Goal: Information Seeking & Learning: Learn about a topic

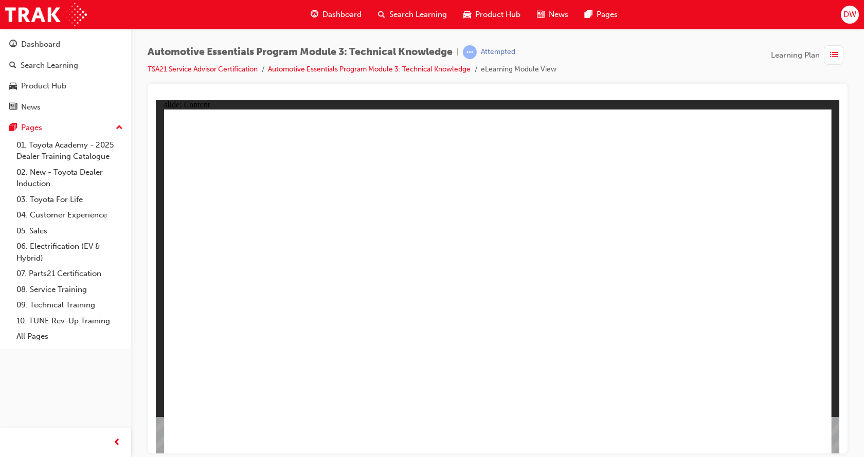
drag, startPoint x: 494, startPoint y: 332, endPoint x: 671, endPoint y: 353, distance: 177.6
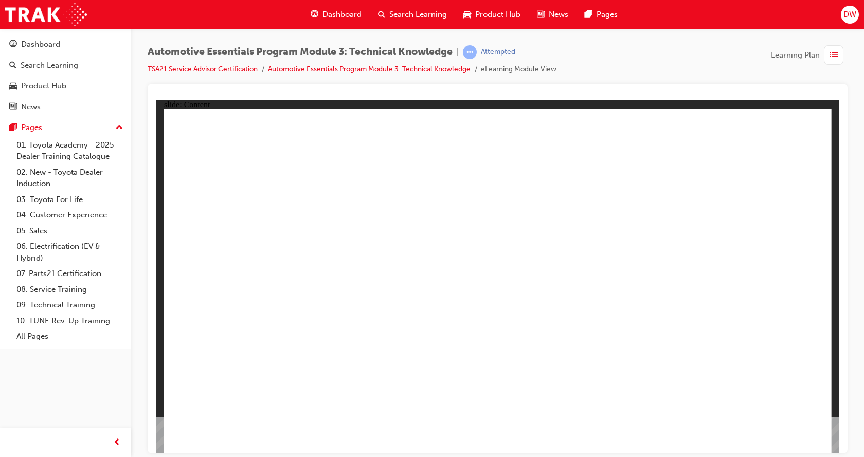
drag, startPoint x: 795, startPoint y: 144, endPoint x: 781, endPoint y: 146, distance: 14.0
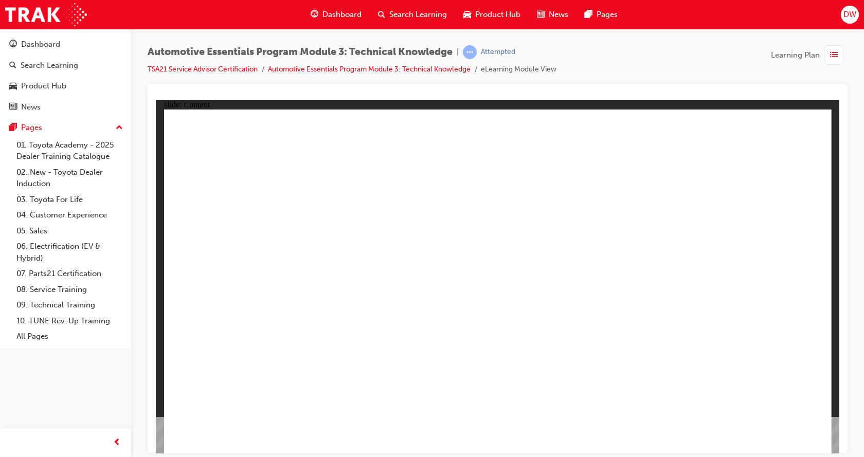
drag, startPoint x: 332, startPoint y: 345, endPoint x: 657, endPoint y: 364, distance: 326.2
drag, startPoint x: 644, startPoint y: 336, endPoint x: 698, endPoint y: 313, distance: 58.3
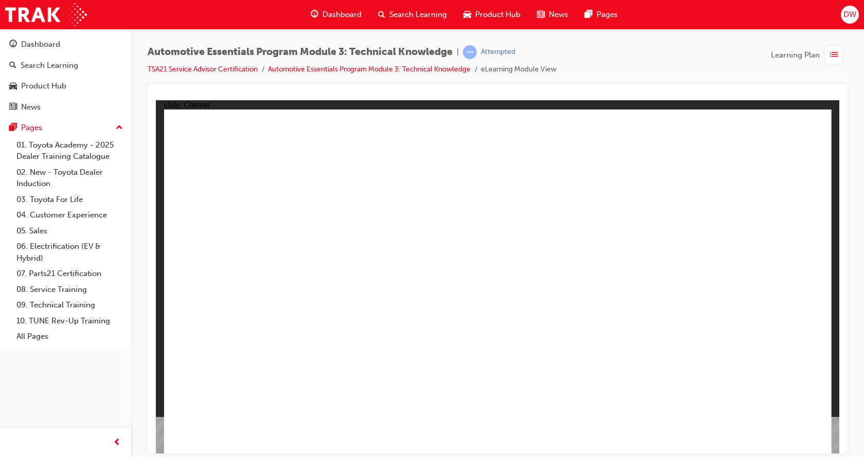
drag, startPoint x: 727, startPoint y: 327, endPoint x: 721, endPoint y: 332, distance: 7.7
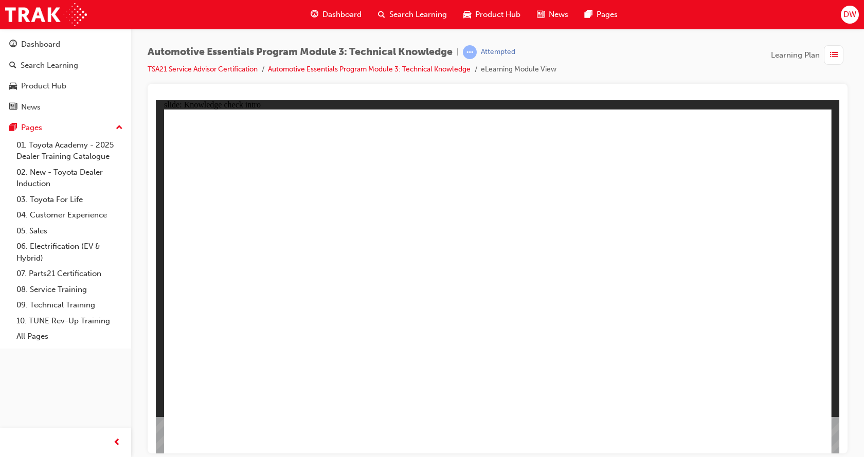
radio input "true"
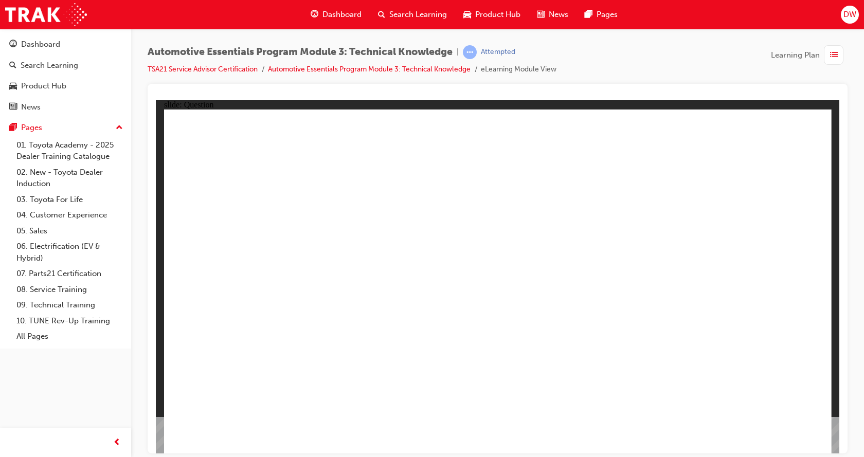
radio input "true"
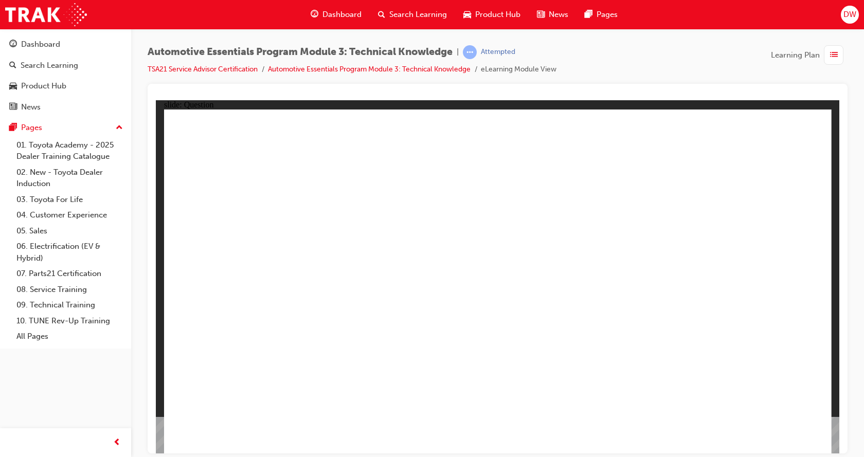
radio input "true"
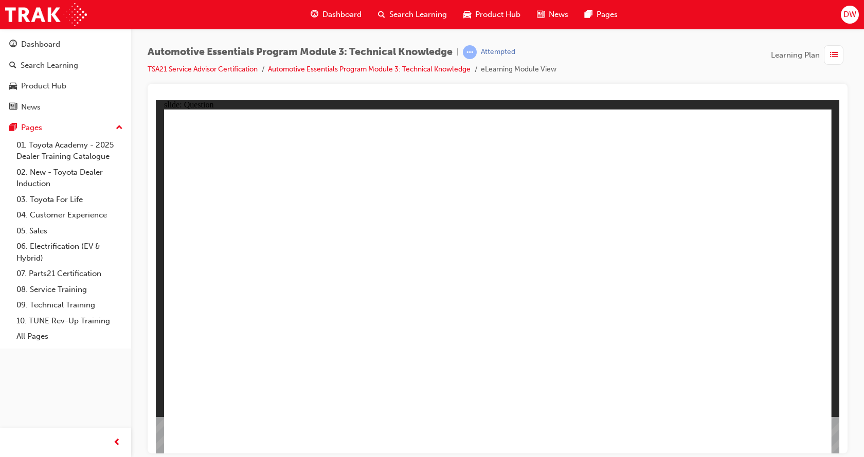
radio input "true"
drag, startPoint x: 495, startPoint y: 450, endPoint x: 510, endPoint y: 447, distance: 15.3
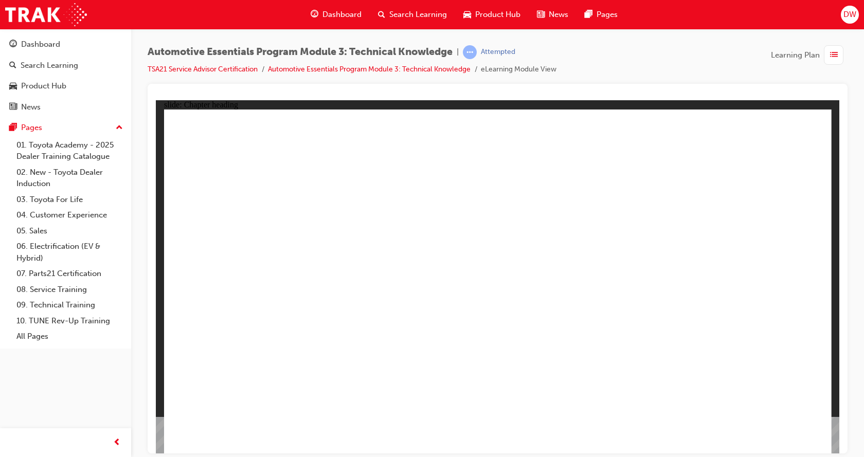
drag, startPoint x: 794, startPoint y: 117, endPoint x: 799, endPoint y: 124, distance: 9.2
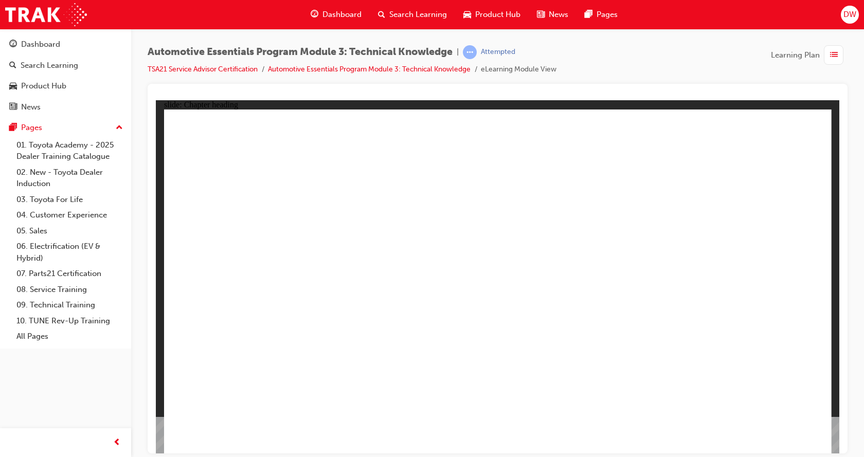
click at [835, 51] on span "list-icon" at bounding box center [834, 55] width 8 height 13
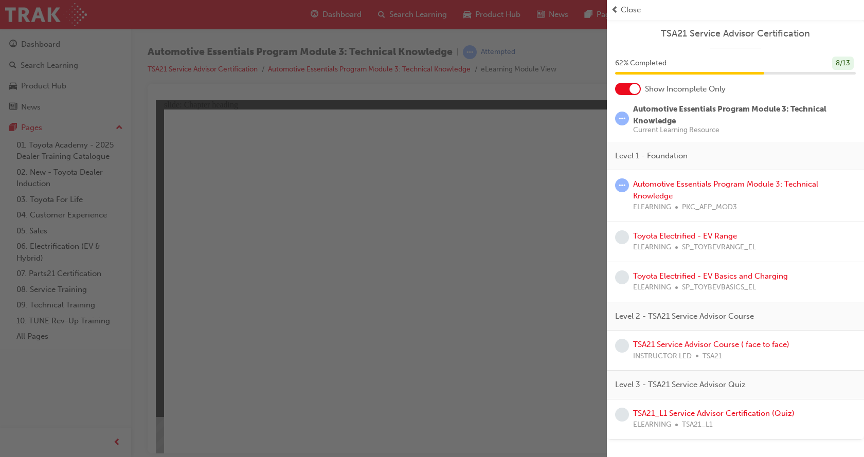
click at [616, 8] on span "prev-icon" at bounding box center [615, 10] width 8 height 12
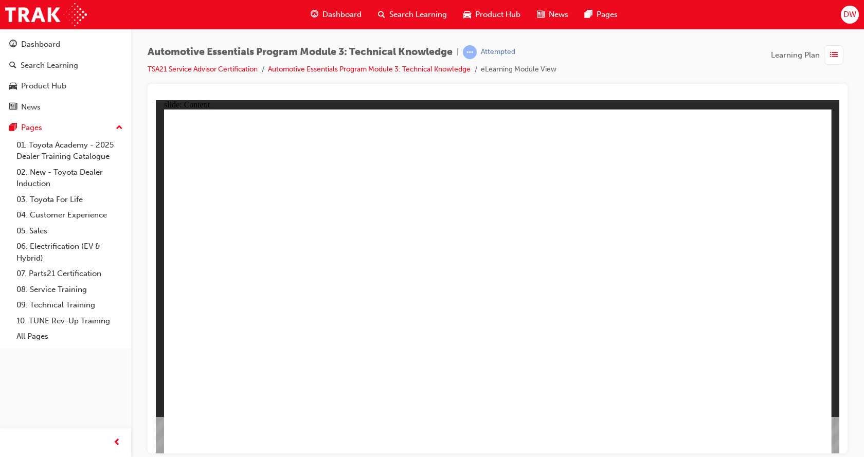
drag, startPoint x: 676, startPoint y: 176, endPoint x: 655, endPoint y: 170, distance: 21.5
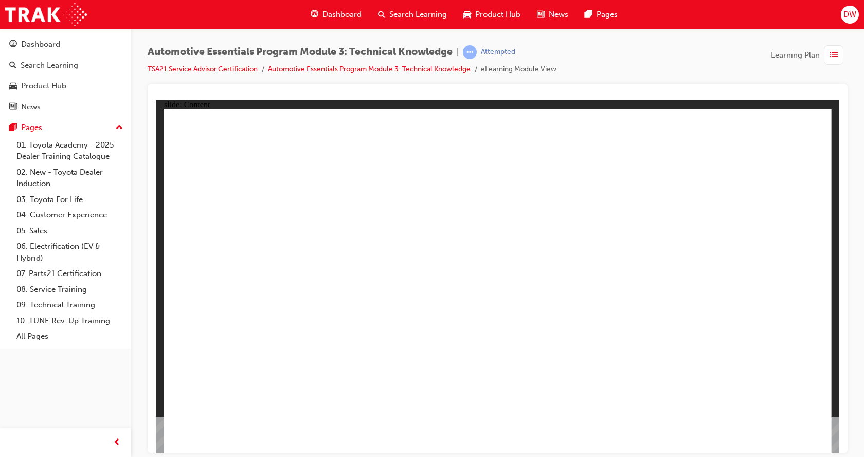
radio input "true"
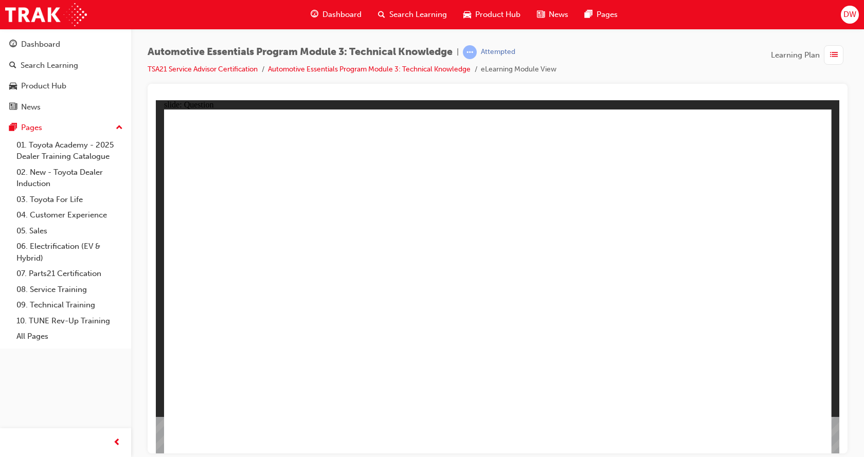
drag, startPoint x: 492, startPoint y: 331, endPoint x: 500, endPoint y: 342, distance: 13.3
radio input "true"
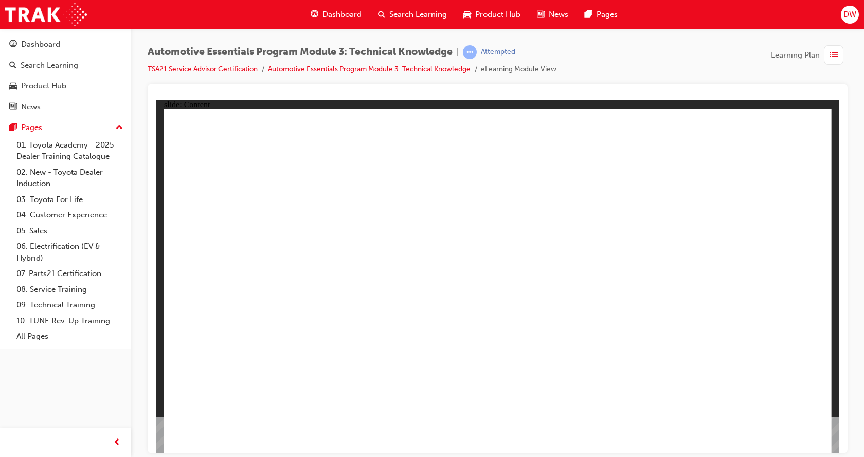
drag, startPoint x: 763, startPoint y: 429, endPoint x: 744, endPoint y: 409, distance: 26.6
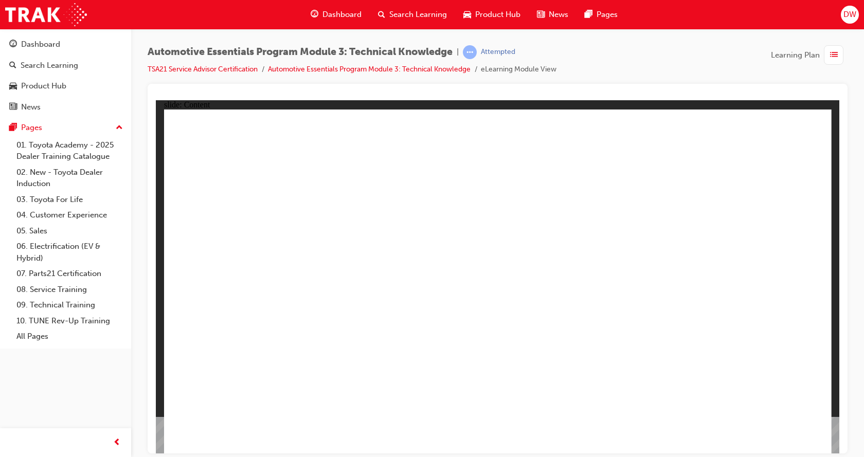
drag, startPoint x: 808, startPoint y: 122, endPoint x: 801, endPoint y: 123, distance: 6.7
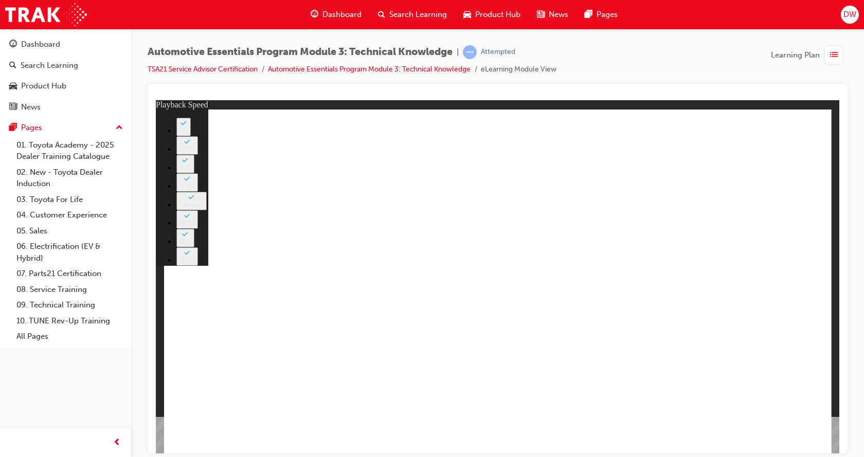
type input "8"
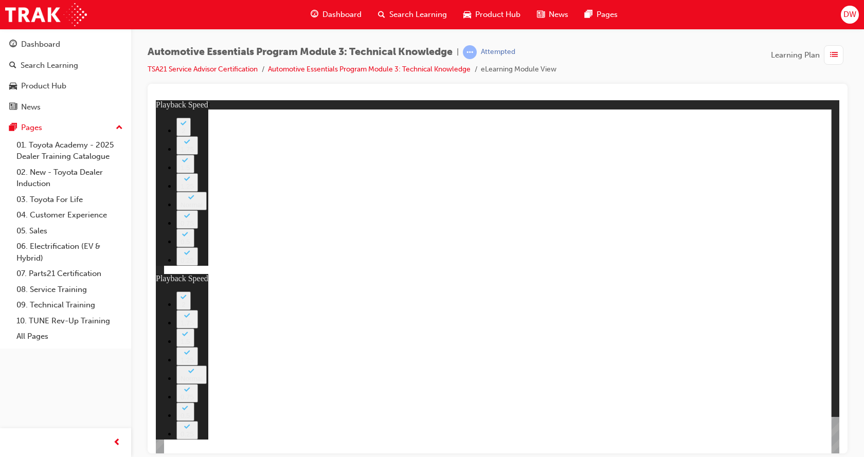
type input "25"
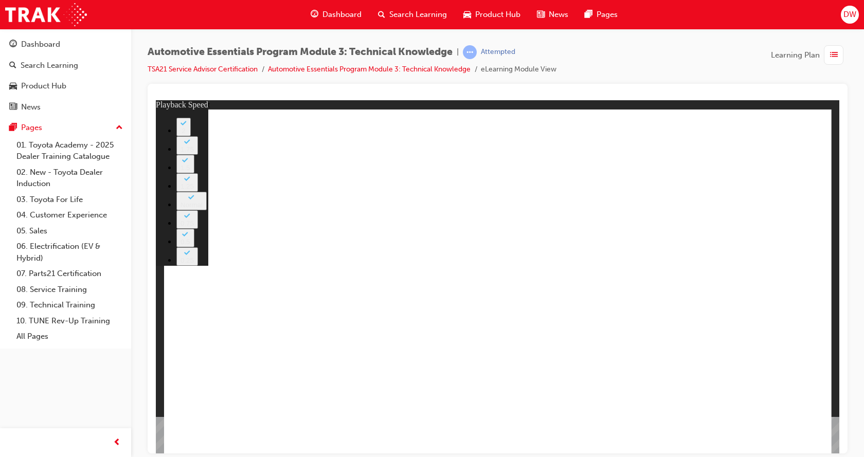
drag, startPoint x: 763, startPoint y: 419, endPoint x: 757, endPoint y: 425, distance: 8.7
type input "7"
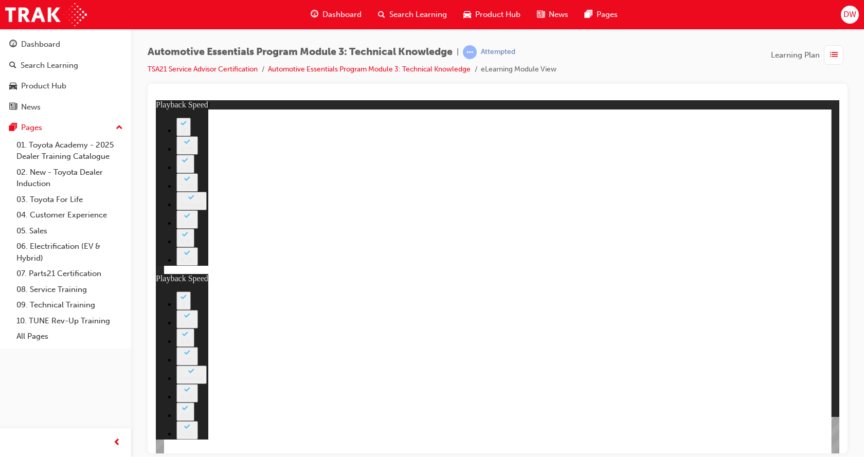
type input "66"
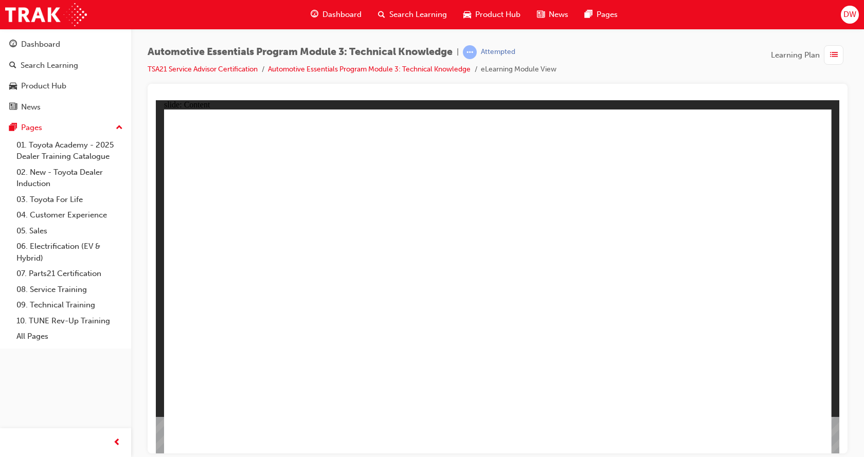
drag, startPoint x: 284, startPoint y: 353, endPoint x: 275, endPoint y: 356, distance: 10.1
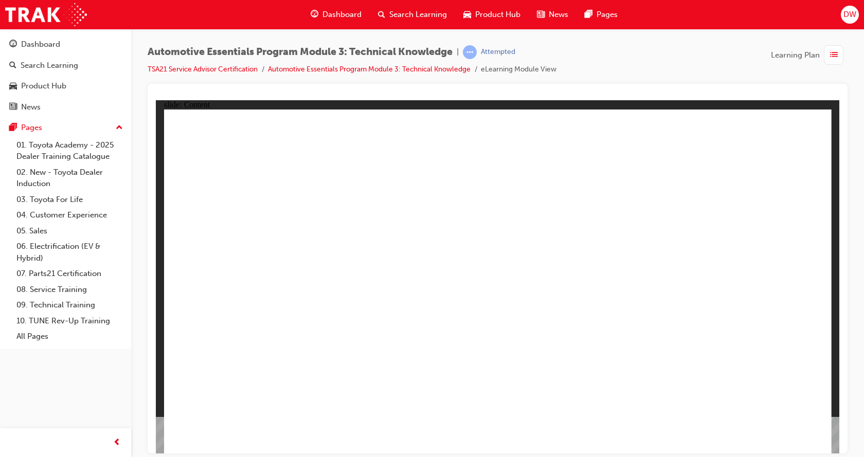
drag, startPoint x: 791, startPoint y: 439, endPoint x: 787, endPoint y: 431, distance: 9.7
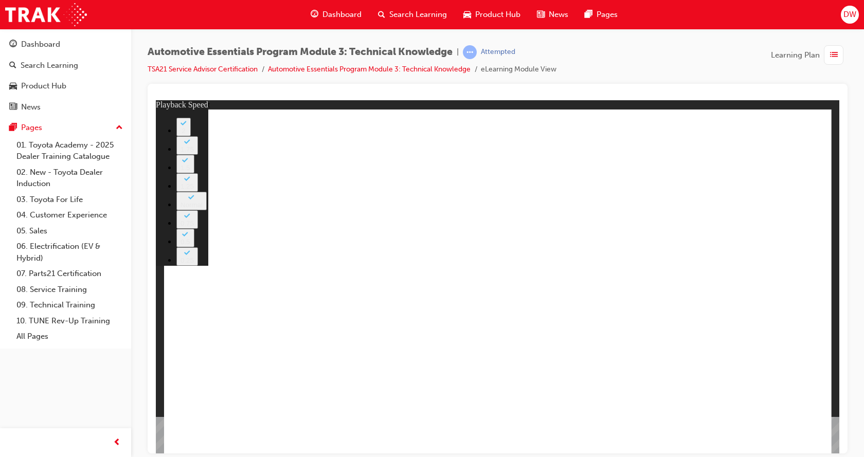
type input "4"
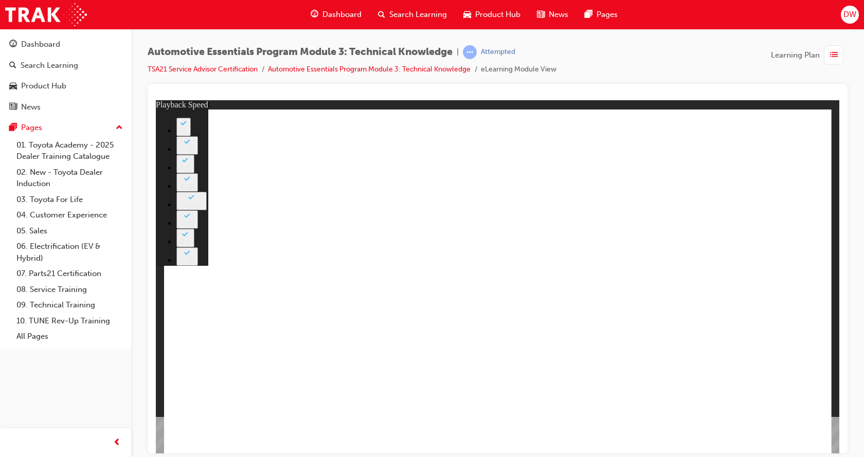
type input "7"
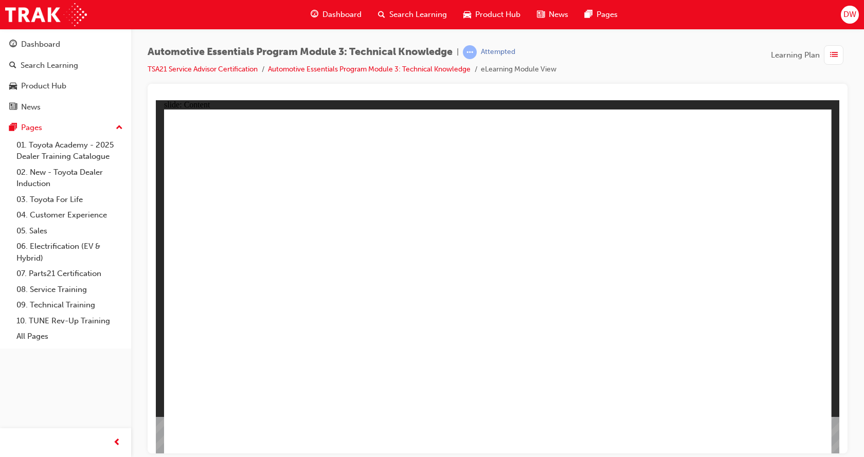
drag, startPoint x: 336, startPoint y: 306, endPoint x: 361, endPoint y: 274, distance: 39.9
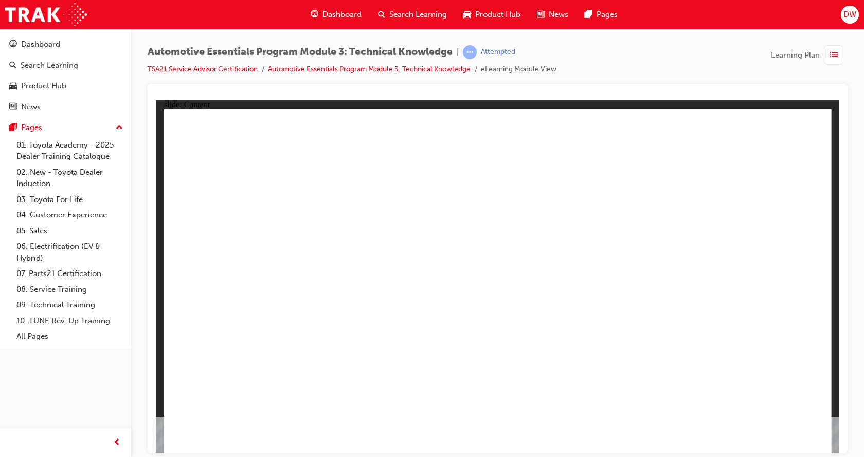
drag, startPoint x: 451, startPoint y: 222, endPoint x: 397, endPoint y: 248, distance: 59.6
drag, startPoint x: 548, startPoint y: 205, endPoint x: 544, endPoint y: 243, distance: 38.8
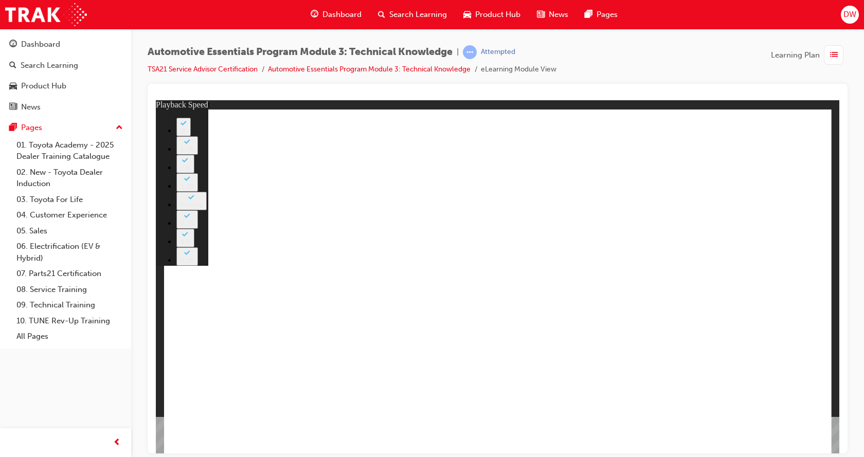
type input "6"
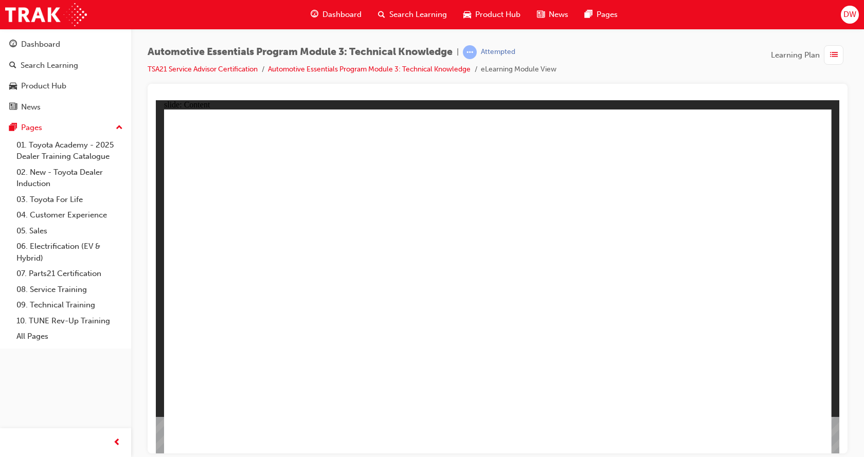
radio input "true"
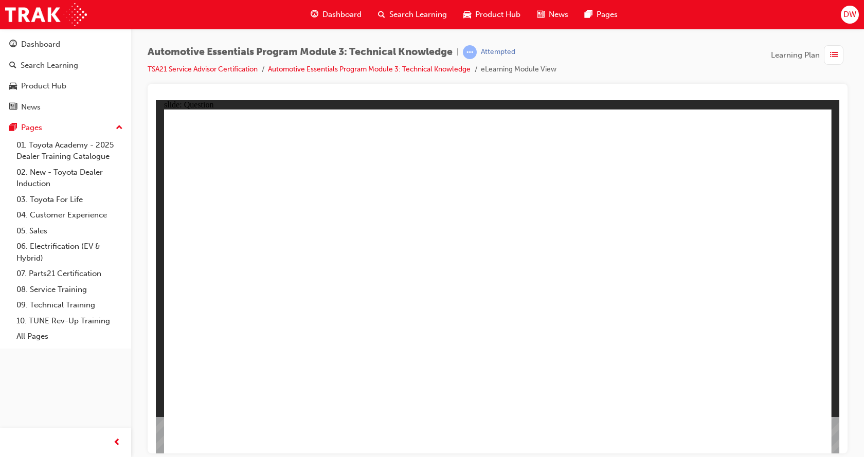
radio input "true"
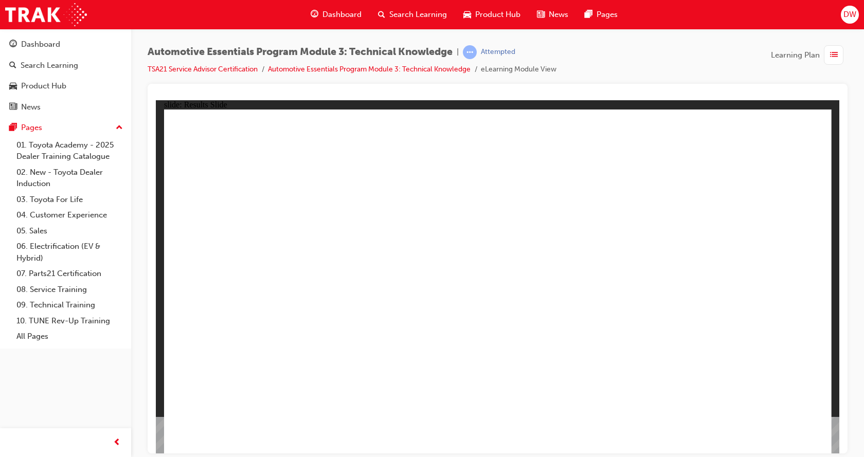
drag, startPoint x: 343, startPoint y: 397, endPoint x: 344, endPoint y: 390, distance: 7.2
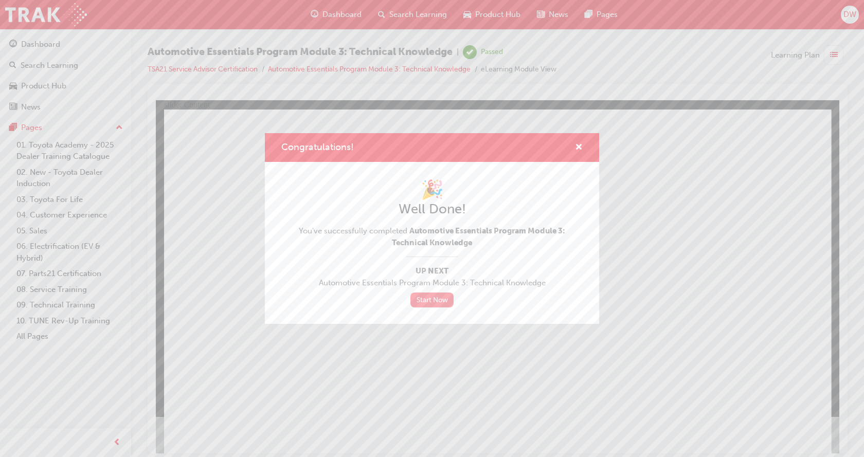
click at [430, 302] on link "Start Now" at bounding box center [431, 300] width 43 height 15
click at [576, 145] on span "cross-icon" at bounding box center [579, 148] width 8 height 9
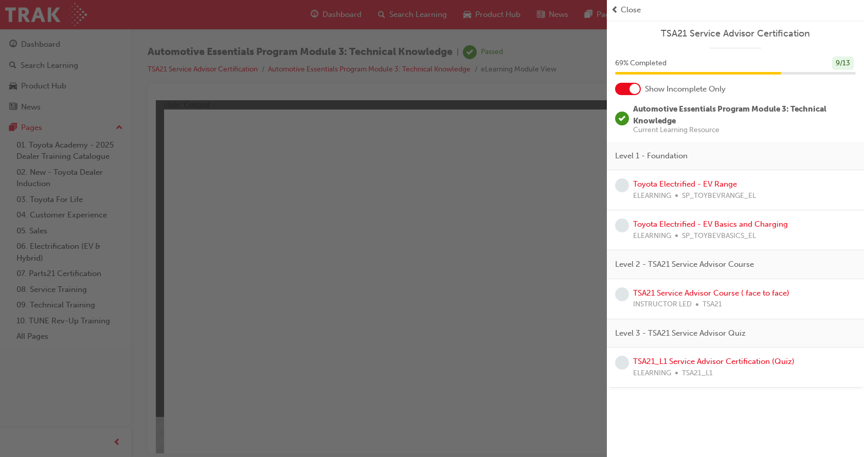
click at [634, 93] on div at bounding box center [635, 89] width 10 height 10
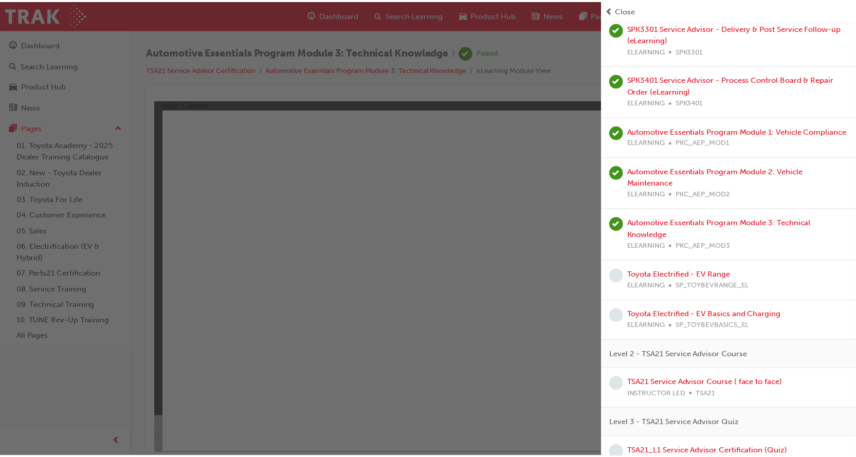
scroll to position [360, 0]
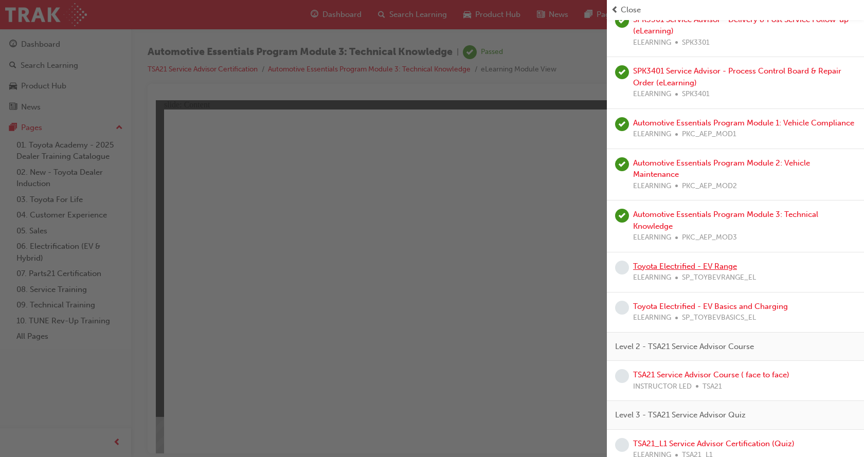
click at [727, 271] on link "Toyota Electrified - EV Range" at bounding box center [685, 266] width 104 height 9
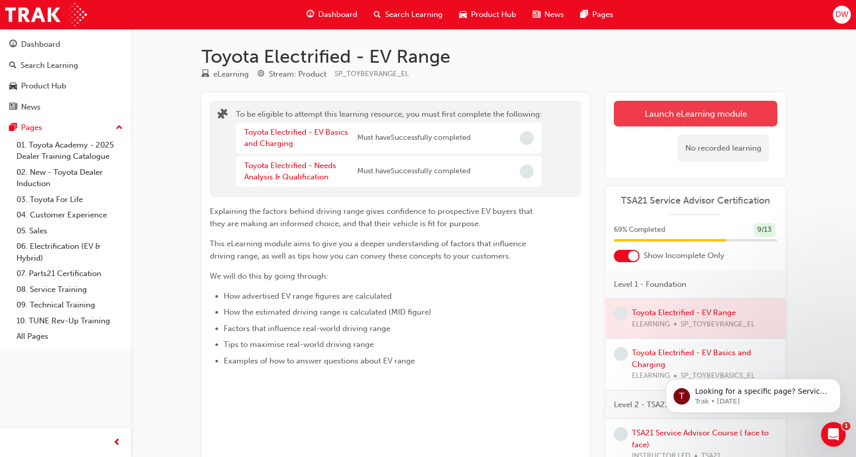
click at [701, 111] on button "Launch eLearning module" at bounding box center [696, 114] width 164 height 26
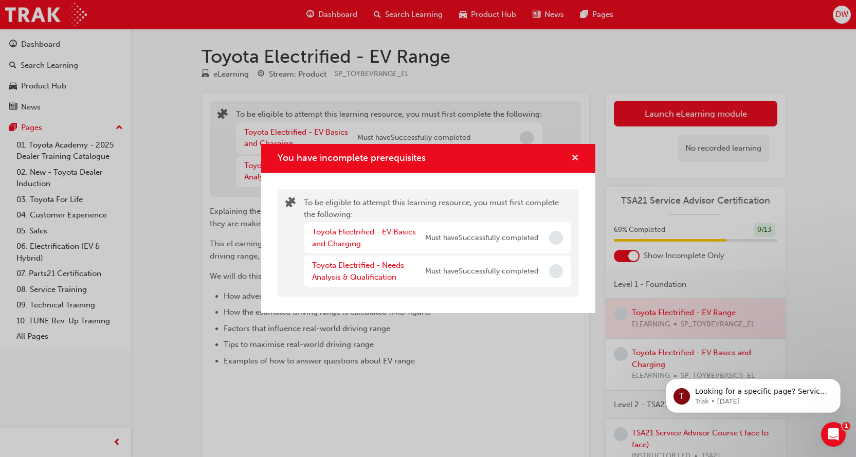
click at [572, 157] on button "You have incomplete prerequisites" at bounding box center [576, 158] width 8 height 13
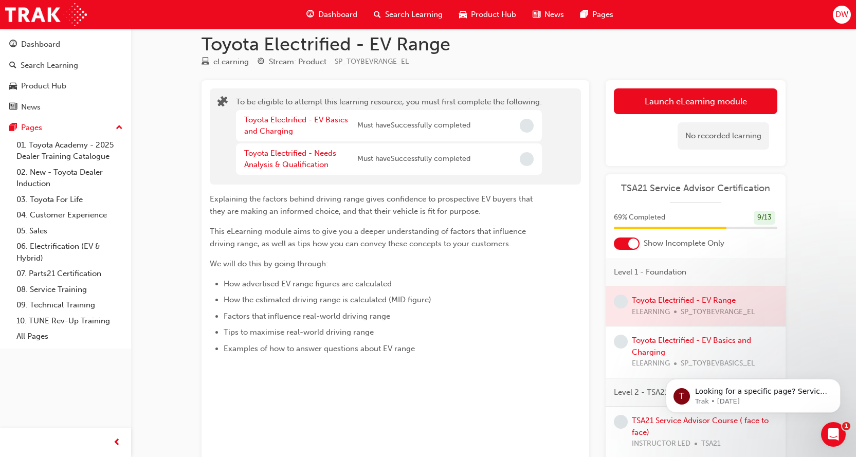
scroll to position [51, 0]
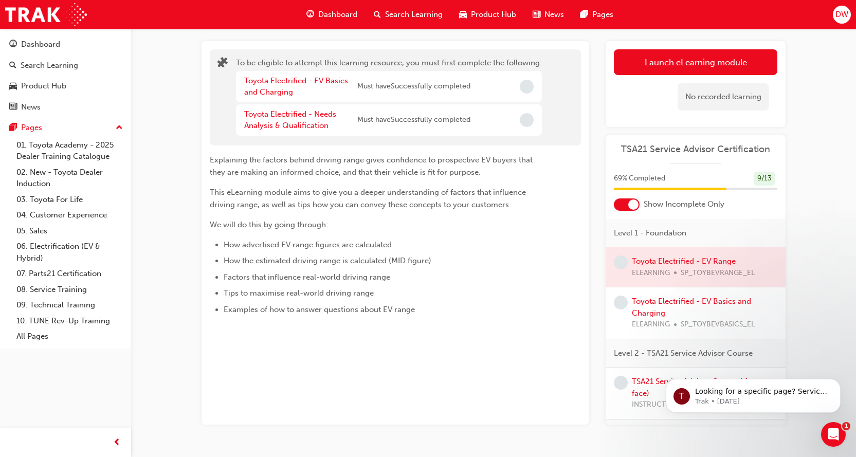
click at [627, 205] on div at bounding box center [627, 205] width 26 height 12
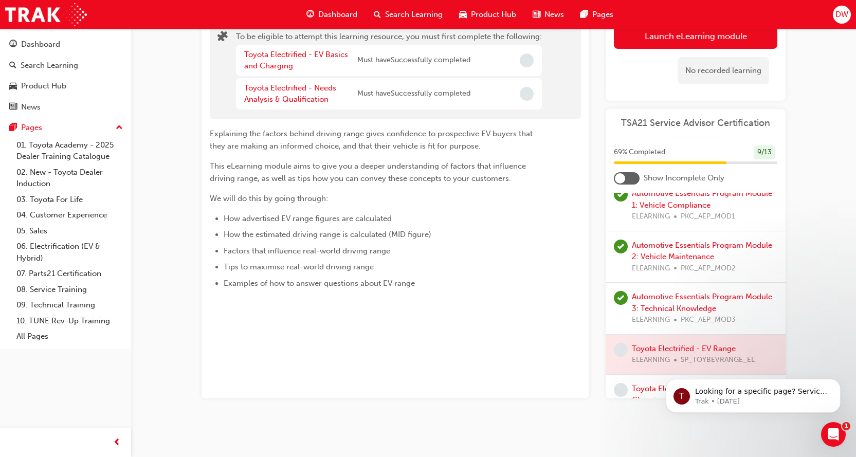
scroll to position [203, 0]
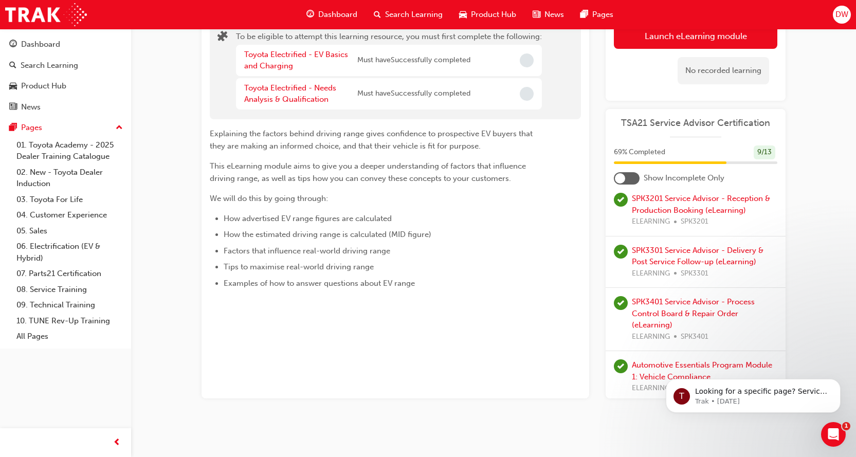
click at [300, 10] on div "Dashboard" at bounding box center [331, 14] width 67 height 21
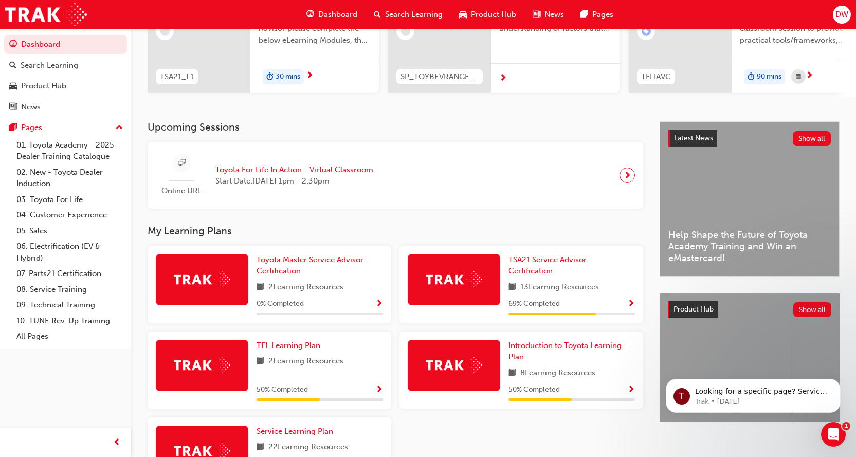
scroll to position [154, 0]
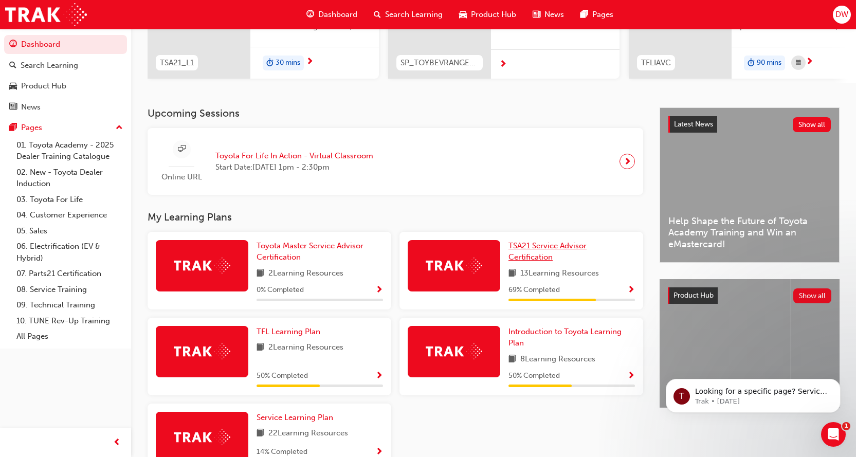
click at [577, 250] on span "TSA21 Service Advisor Certification" at bounding box center [548, 251] width 78 height 21
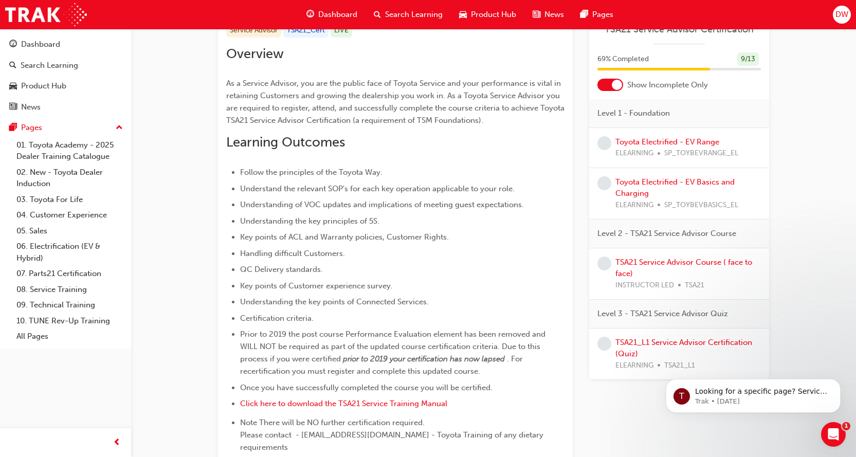
scroll to position [257, 0]
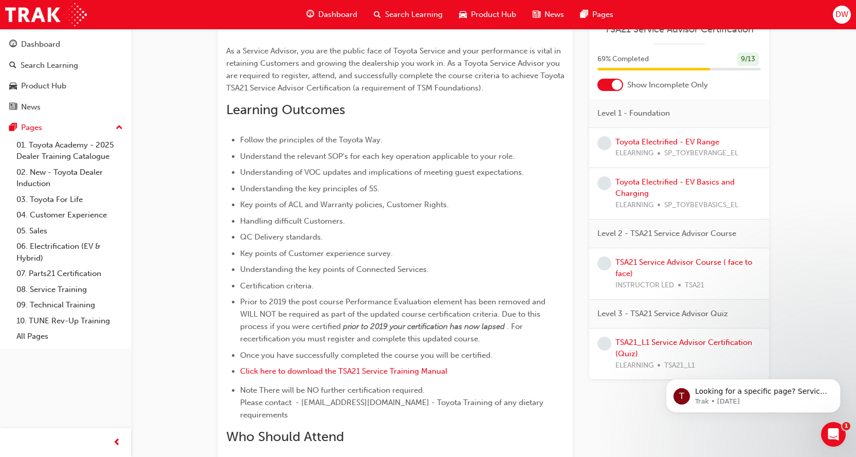
click at [616, 83] on div at bounding box center [617, 85] width 10 height 10
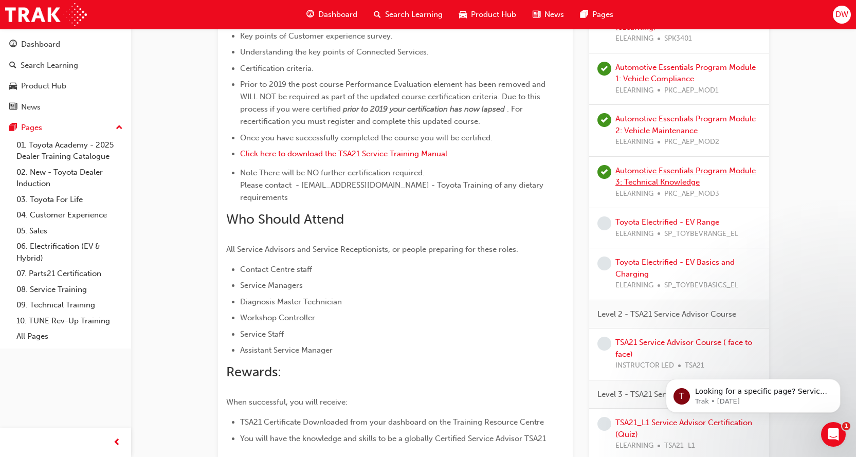
scroll to position [490, 0]
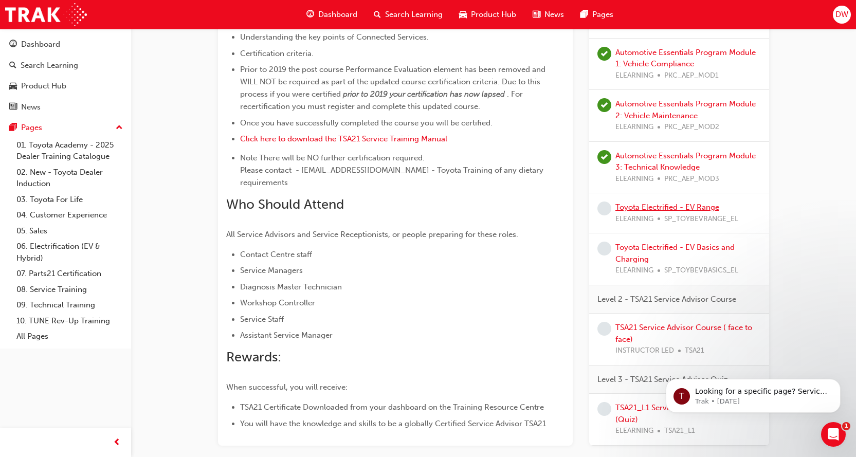
click at [685, 203] on link "Toyota Electrified - EV Range" at bounding box center [668, 207] width 104 height 9
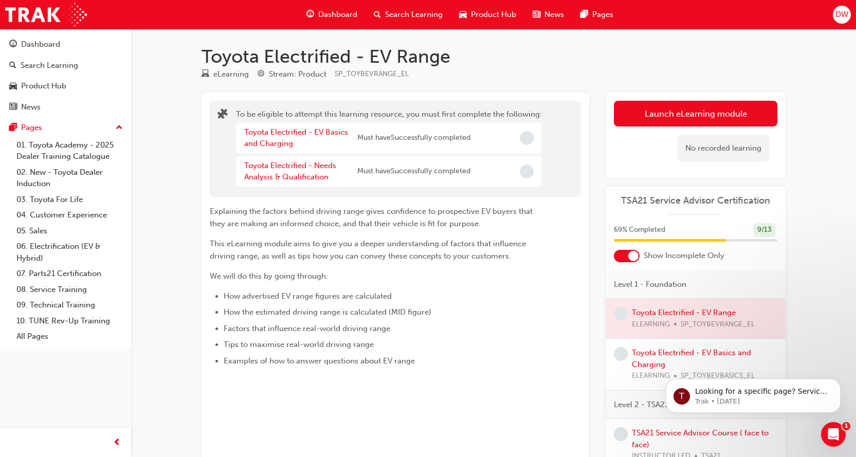
click at [296, 137] on div "Toyota Electrified - EV Basics and Charging" at bounding box center [300, 138] width 113 height 23
click at [299, 132] on link "Toyota Electrified - EV Basics and Charging" at bounding box center [296, 138] width 104 height 21
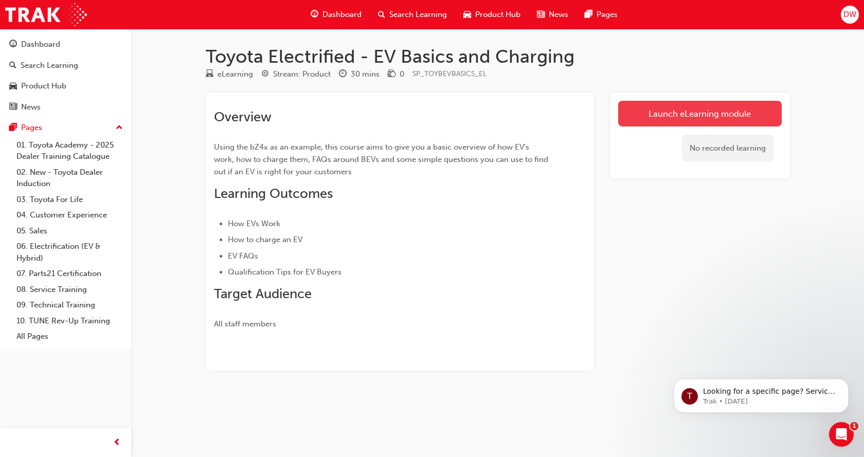
click at [684, 115] on link "Launch eLearning module" at bounding box center [700, 114] width 164 height 26
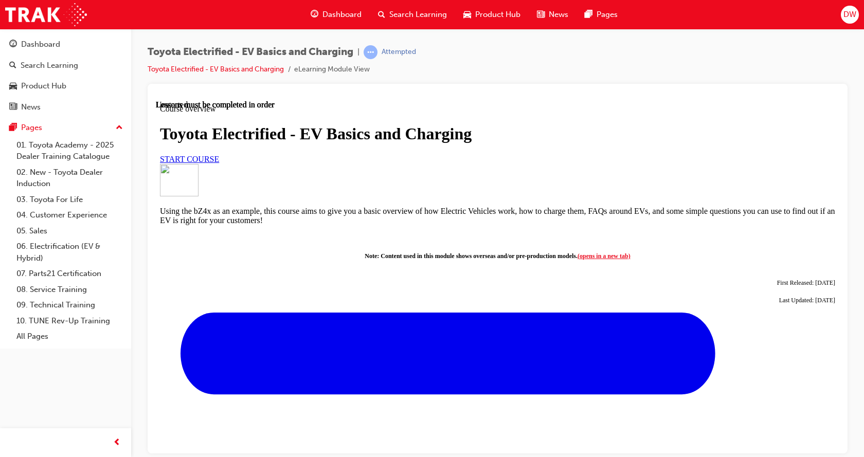
click at [219, 163] on span "START COURSE" at bounding box center [189, 158] width 59 height 9
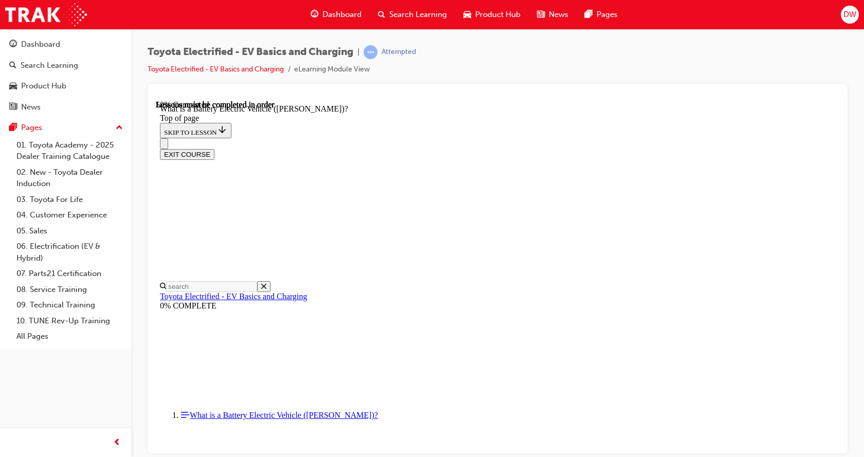
scroll to position [412, 0]
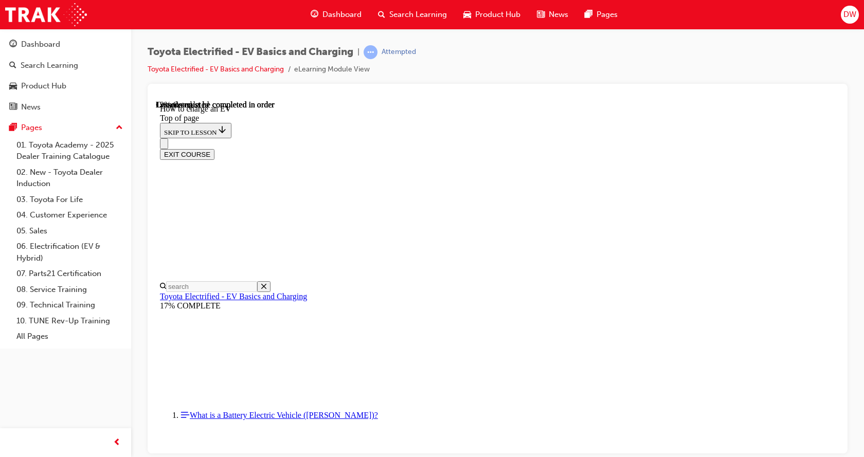
scroll to position [649, 0]
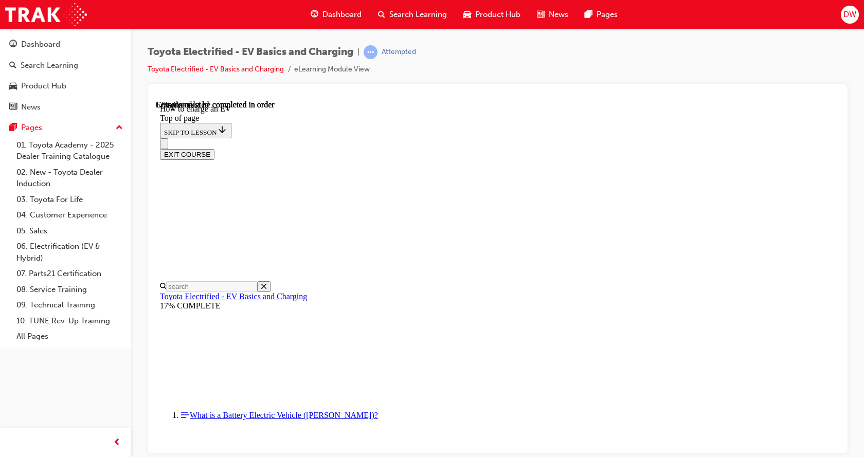
scroll to position [2964, 0]
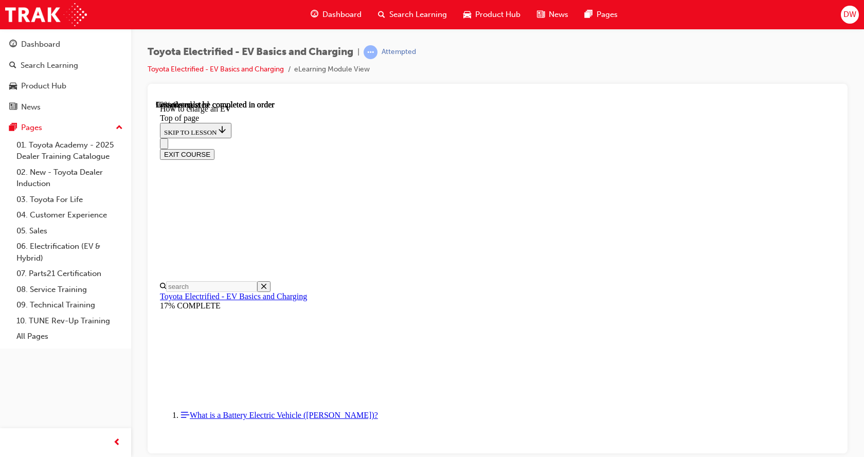
scroll to position [4318, 0]
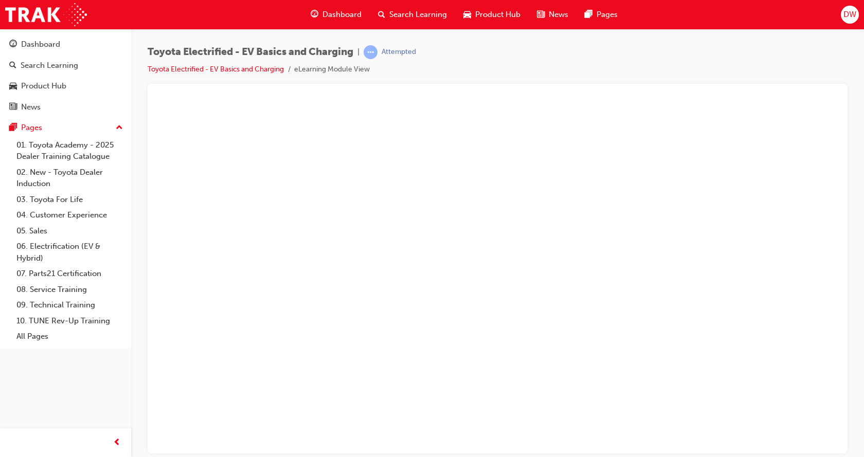
click at [820, 322] on button "Unzoom image" at bounding box center [498, 276] width 684 height 353
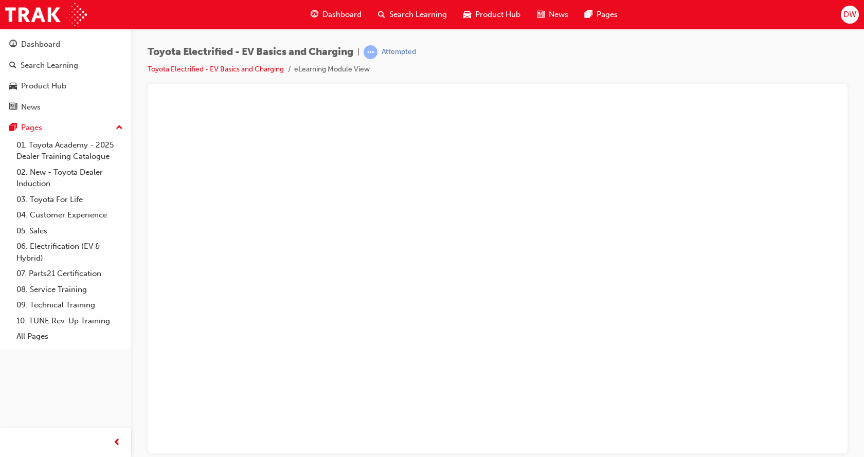
drag, startPoint x: 663, startPoint y: 294, endPoint x: 1002, endPoint y: 423, distance: 363.2
click at [663, 294] on button "Unzoom image" at bounding box center [498, 276] width 684 height 353
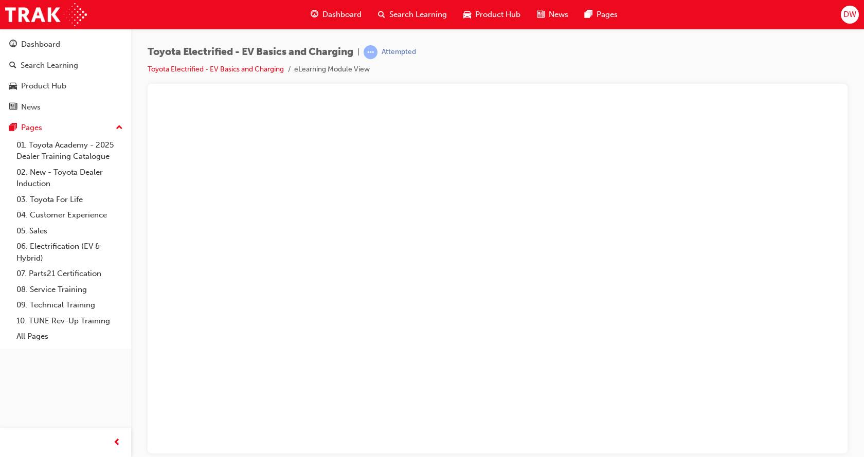
click at [806, 281] on button "Unzoom image" at bounding box center [498, 276] width 684 height 353
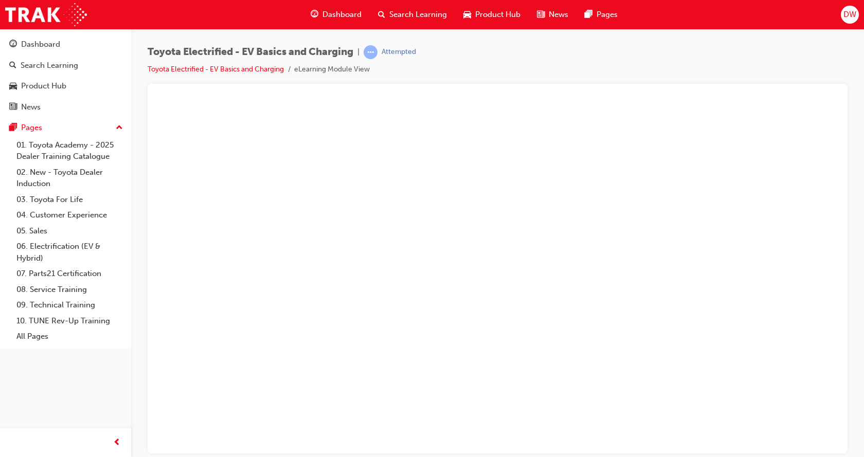
click at [808, 286] on button "Unzoom image" at bounding box center [498, 276] width 684 height 353
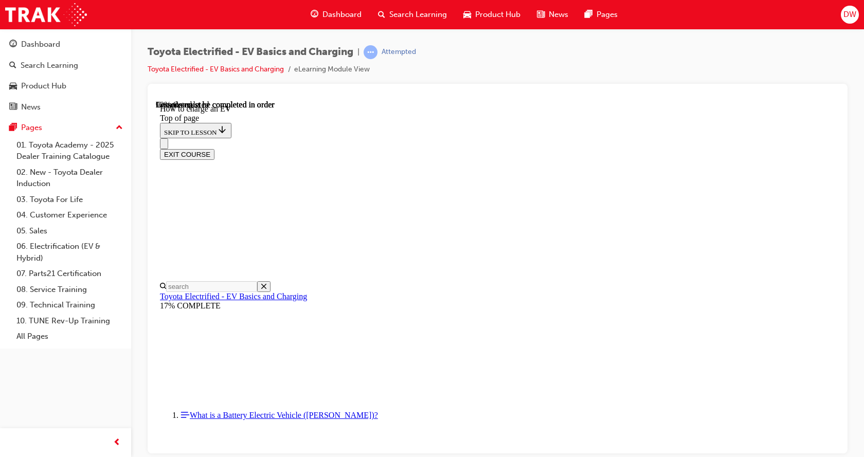
scroll to position [3032, 0]
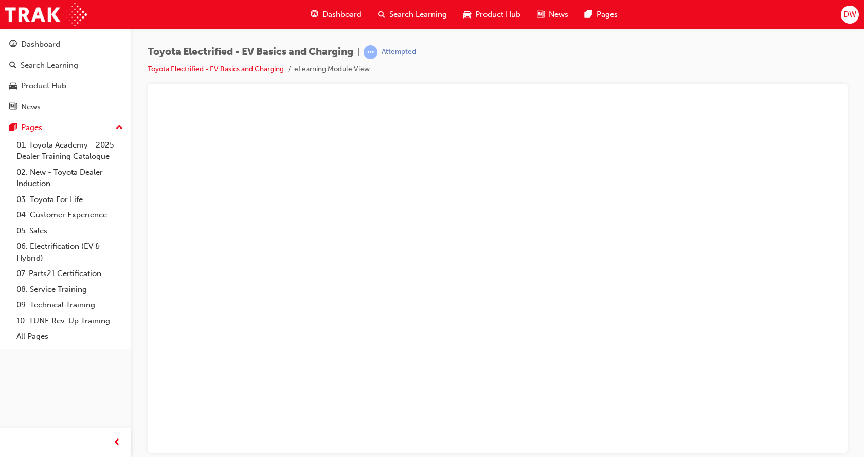
click at [769, 313] on button "Unzoom image" at bounding box center [498, 276] width 684 height 353
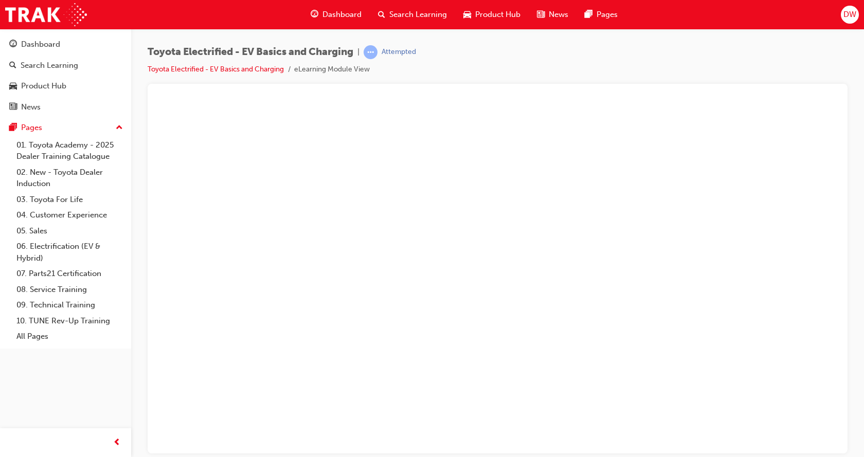
click at [790, 271] on button "Unzoom image" at bounding box center [498, 276] width 684 height 353
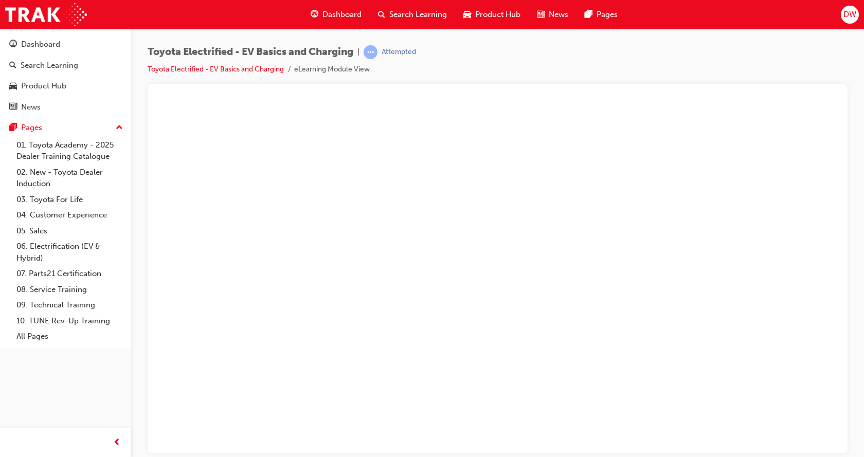
click at [824, 262] on button "Unzoom image" at bounding box center [498, 276] width 684 height 353
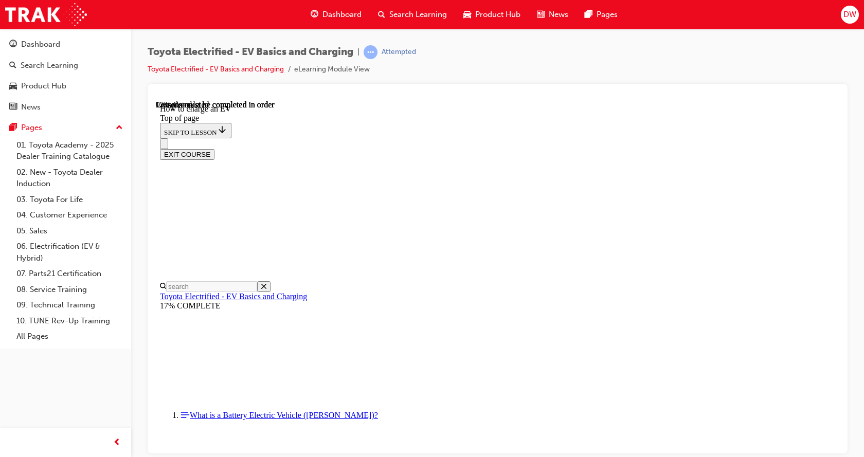
scroll to position [2148, 0]
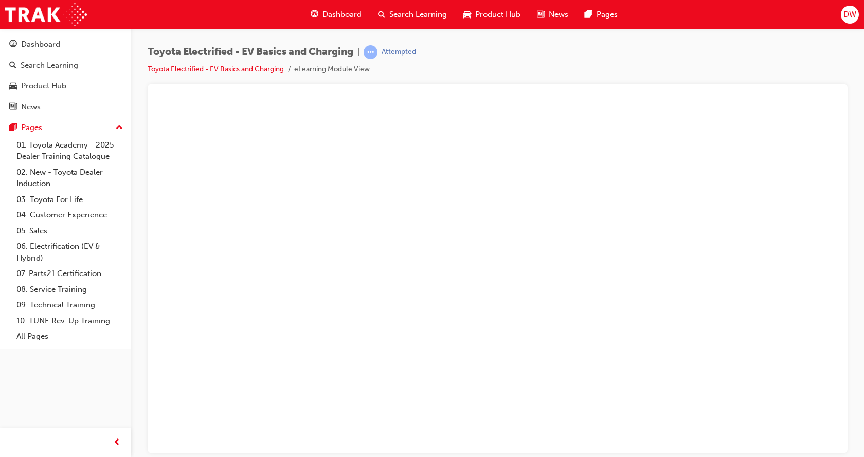
click at [776, 259] on button "Unzoom image" at bounding box center [498, 276] width 684 height 353
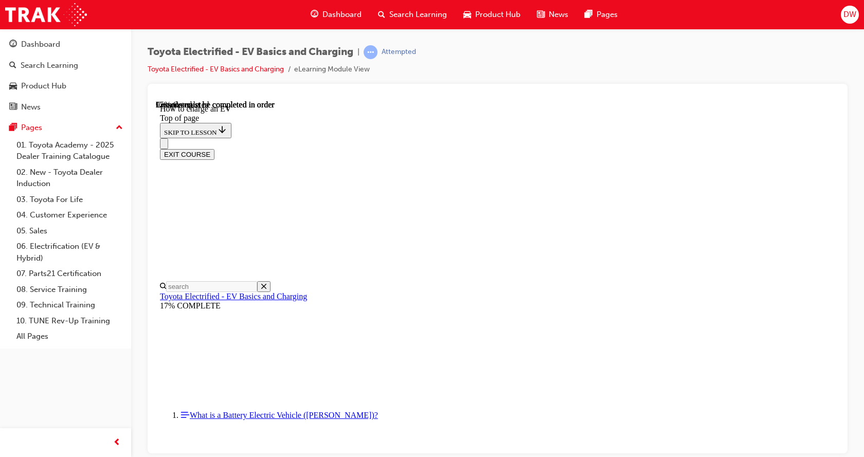
scroll to position [1890, 0]
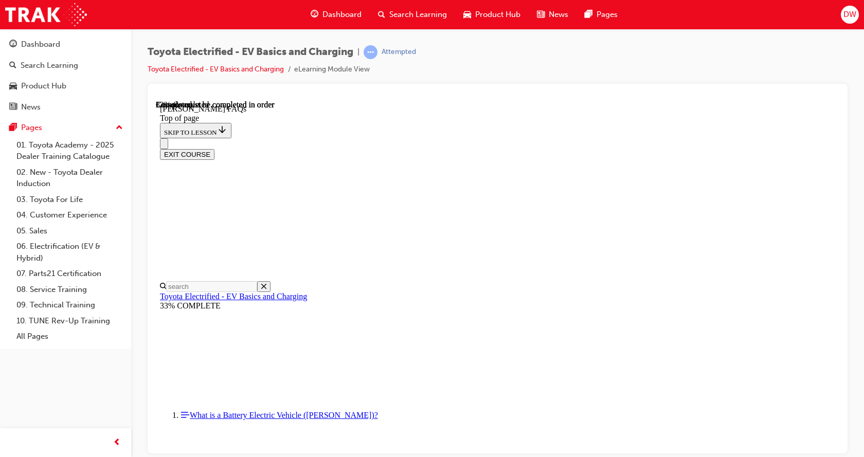
drag, startPoint x: 524, startPoint y: 381, endPoint x: 529, endPoint y: 382, distance: 5.2
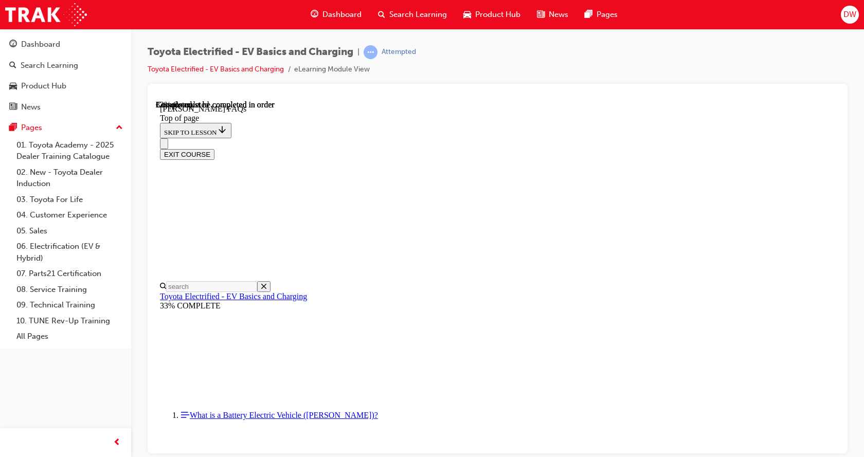
drag, startPoint x: 534, startPoint y: 257, endPoint x: 531, endPoint y: 276, distance: 18.9
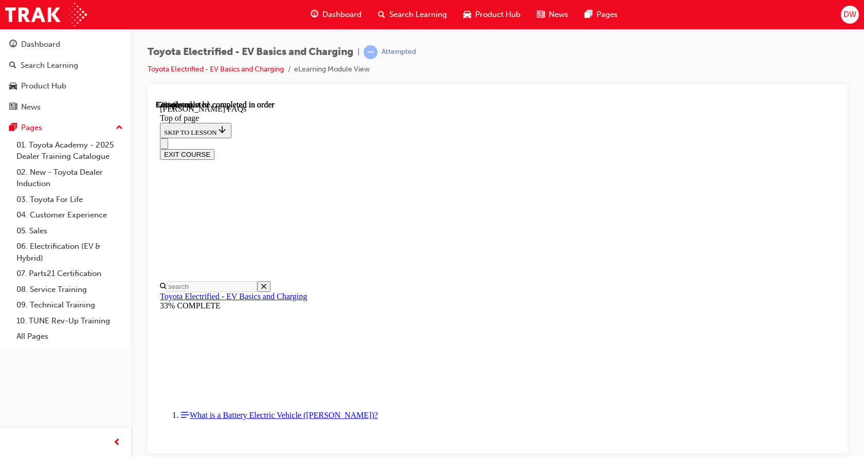
scroll to position [1611, 0]
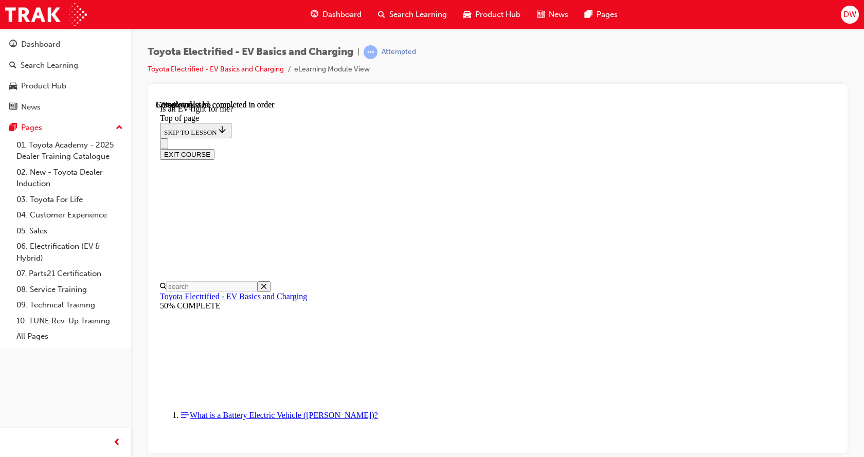
drag, startPoint x: 638, startPoint y: 288, endPoint x: 629, endPoint y: 349, distance: 62.0
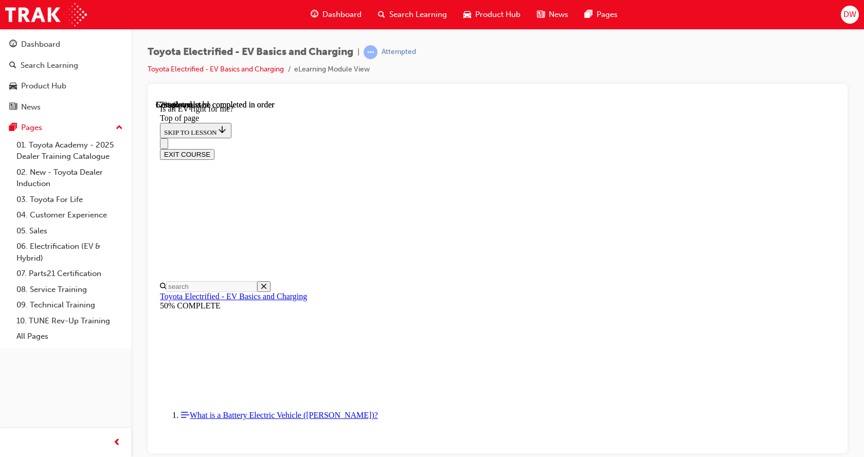
drag, startPoint x: 557, startPoint y: 418, endPoint x: 600, endPoint y: 379, distance: 58.2
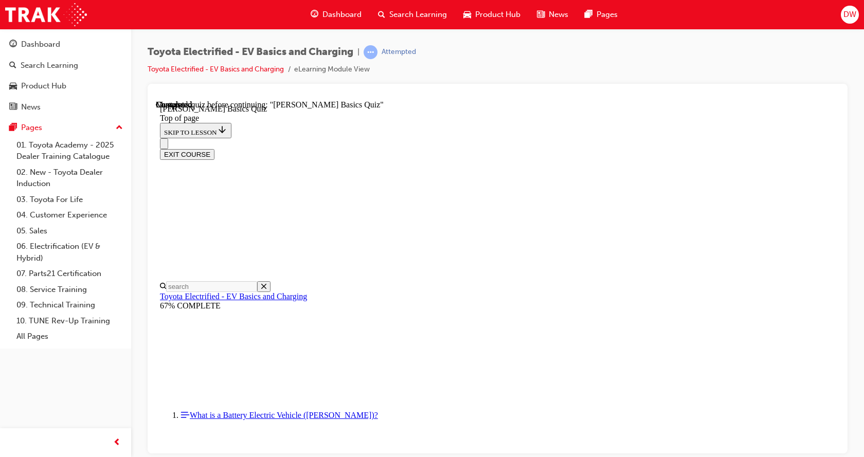
drag, startPoint x: 537, startPoint y: 229, endPoint x: 543, endPoint y: 245, distance: 17.6
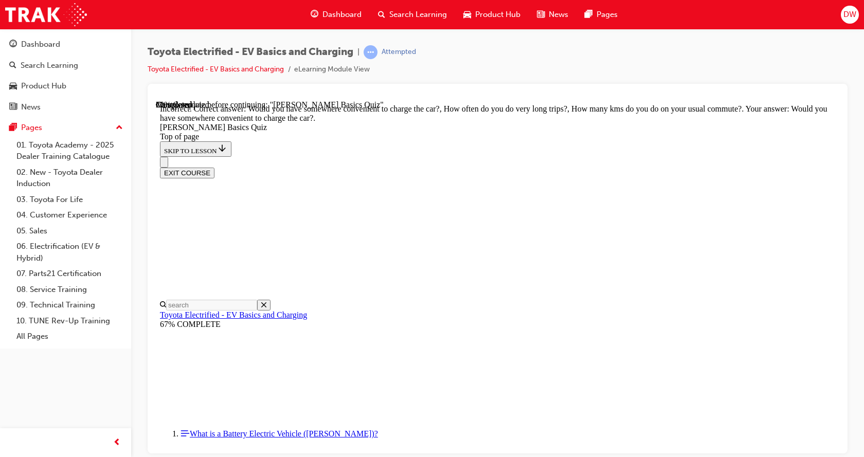
scroll to position [224, 0]
drag, startPoint x: 572, startPoint y: 425, endPoint x: 565, endPoint y: 410, distance: 16.3
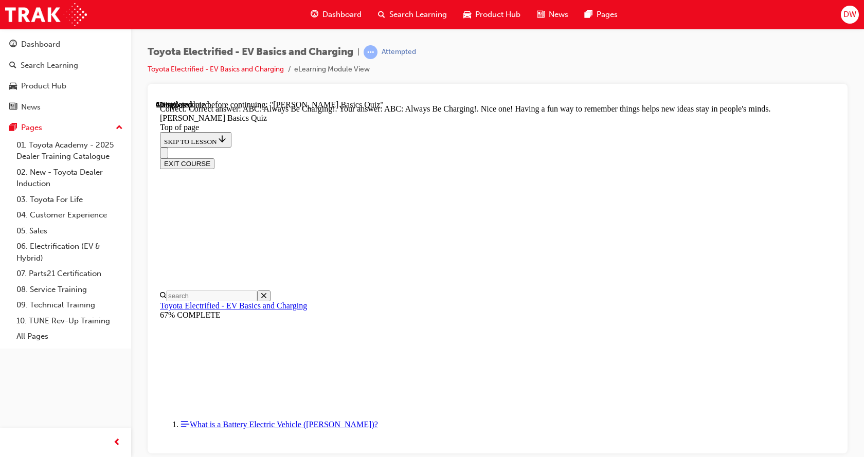
scroll to position [228, 0]
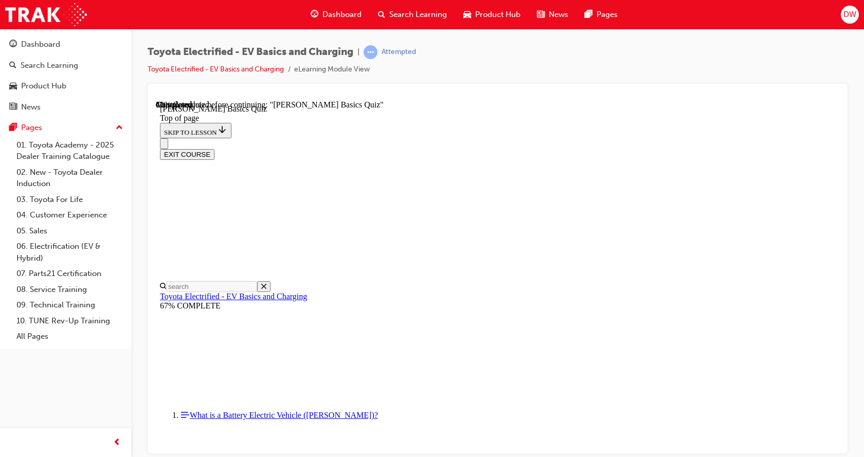
scroll to position [237, 0]
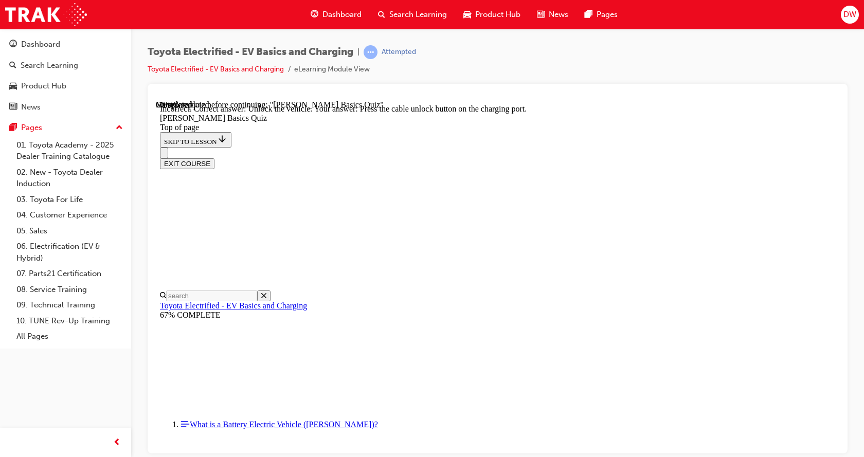
scroll to position [285, 0]
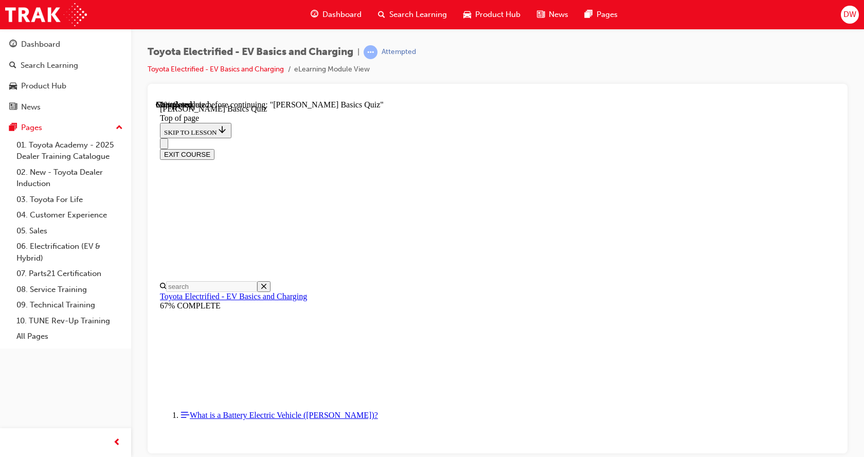
scroll to position [61, 0]
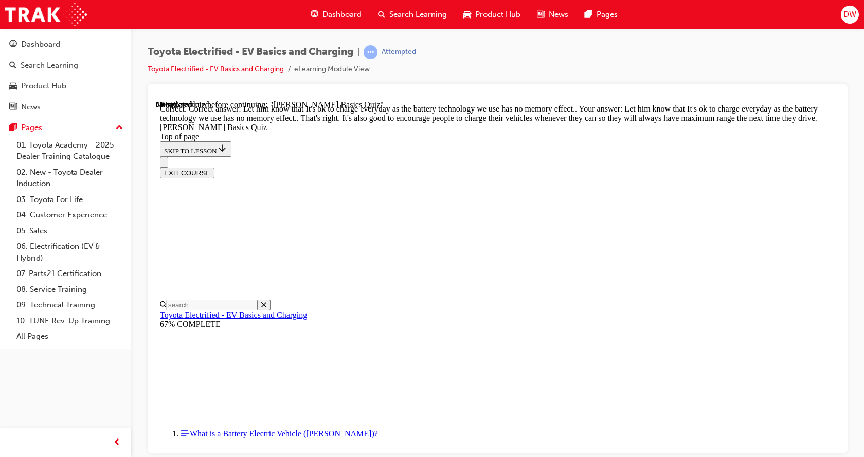
scroll to position [220, 0]
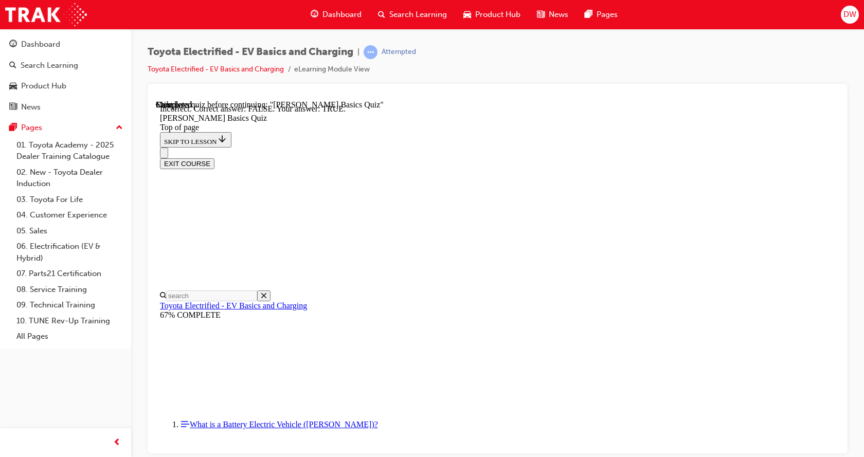
scroll to position [124, 0]
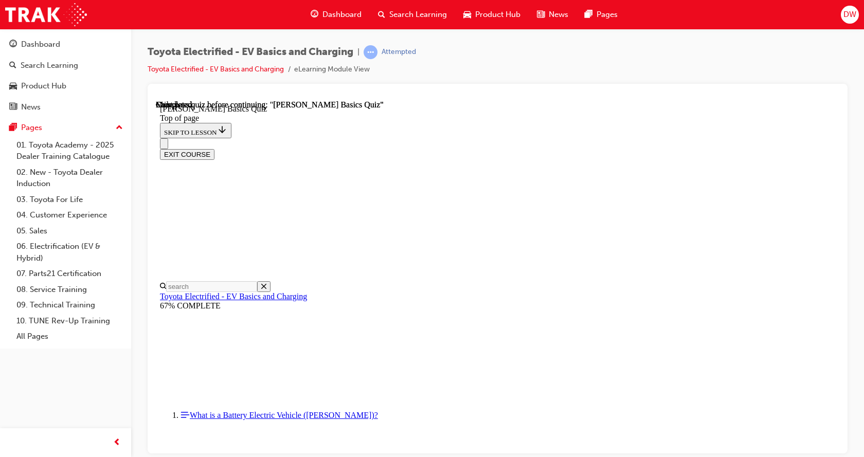
scroll to position [205, 0]
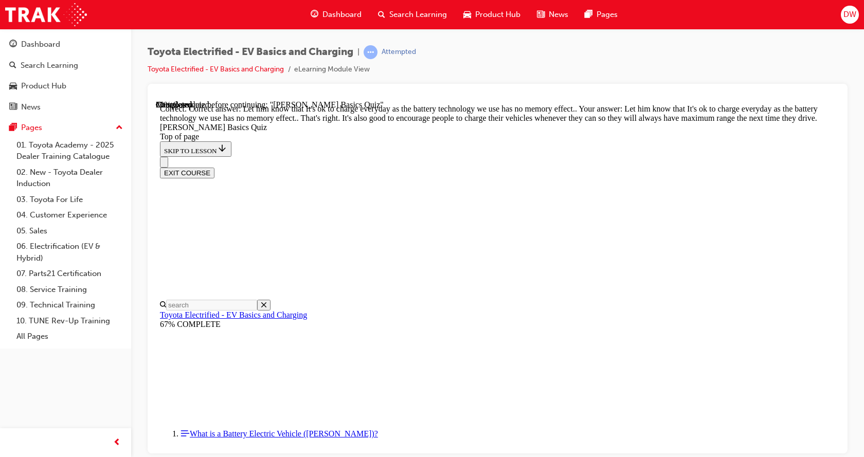
scroll to position [220, 0]
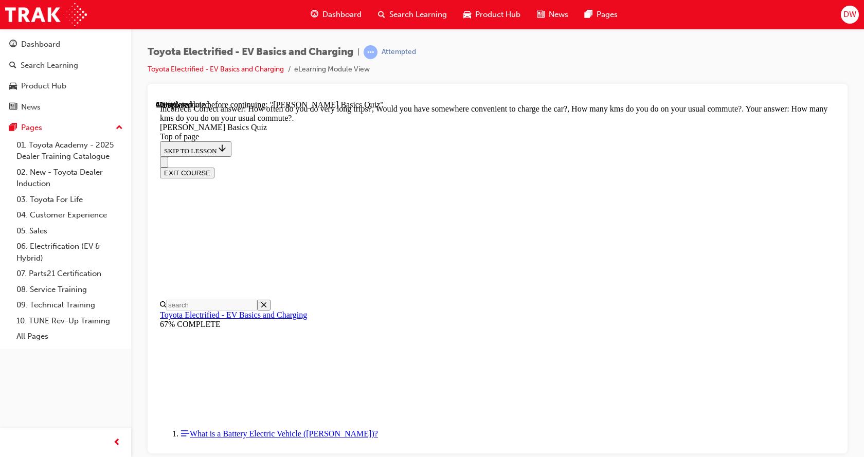
scroll to position [224, 0]
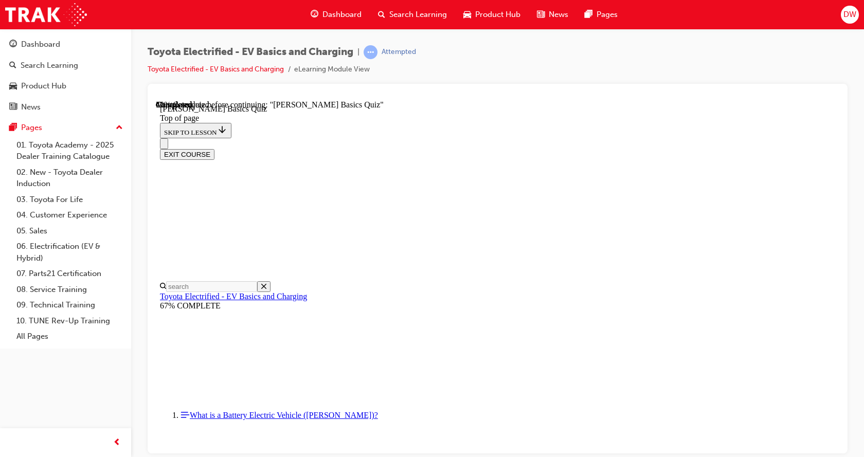
scroll to position [186, 0]
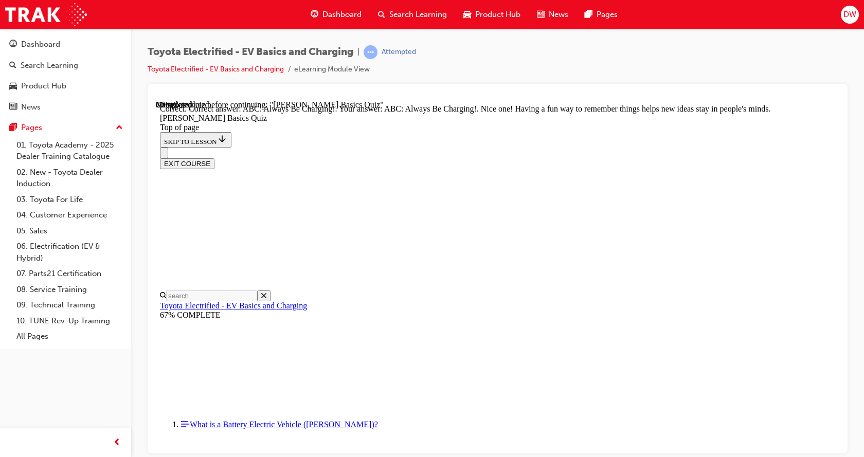
scroll to position [228, 0]
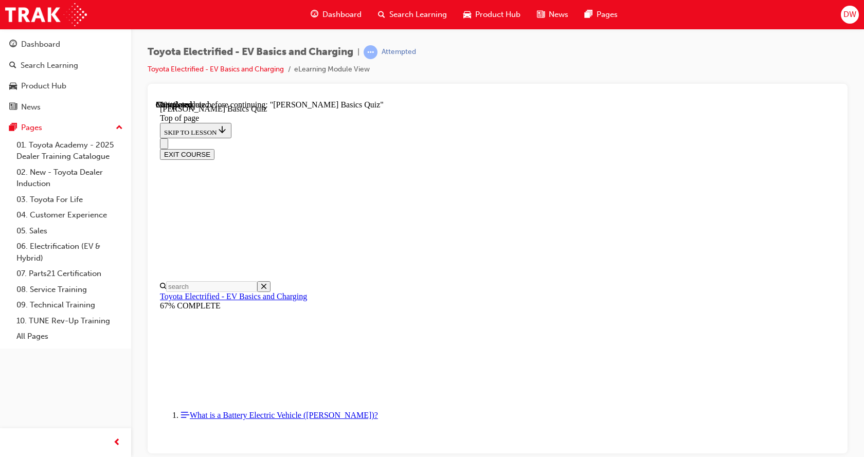
scroll to position [31, 0]
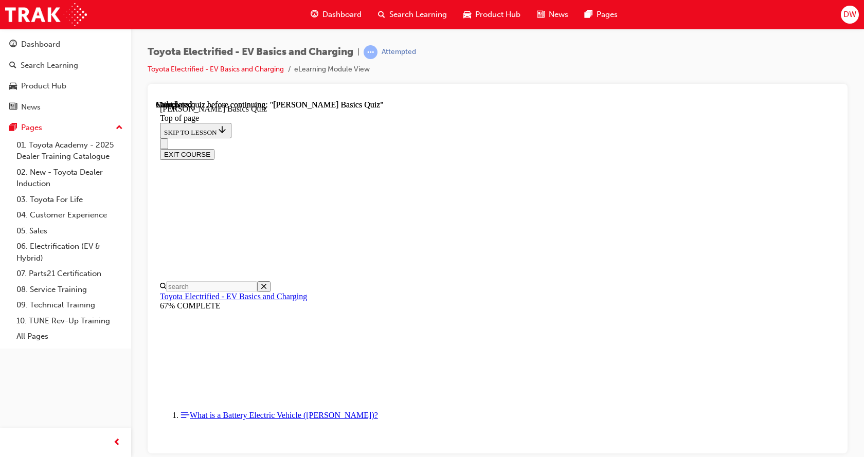
scroll to position [205, 0]
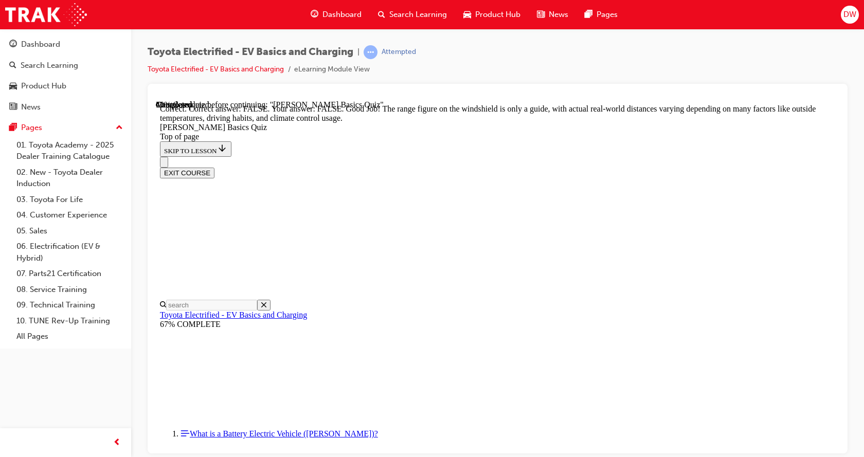
scroll to position [199, 0]
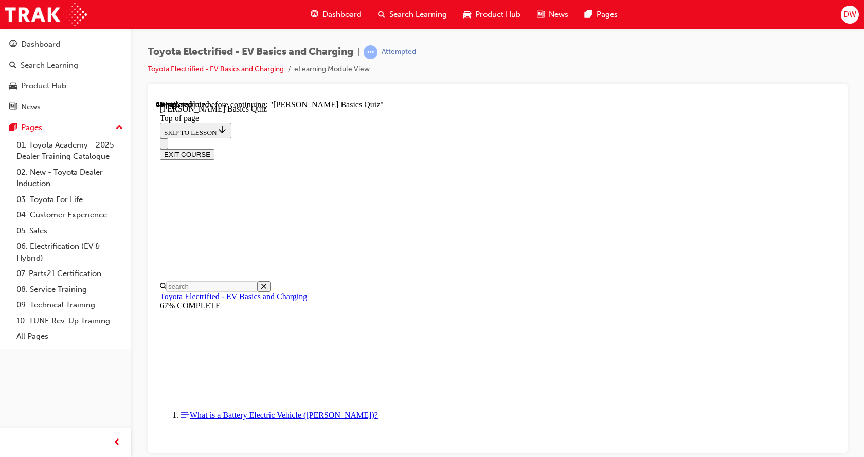
scroll to position [134, 0]
drag, startPoint x: 734, startPoint y: 217, endPoint x: 788, endPoint y: 311, distance: 108.8
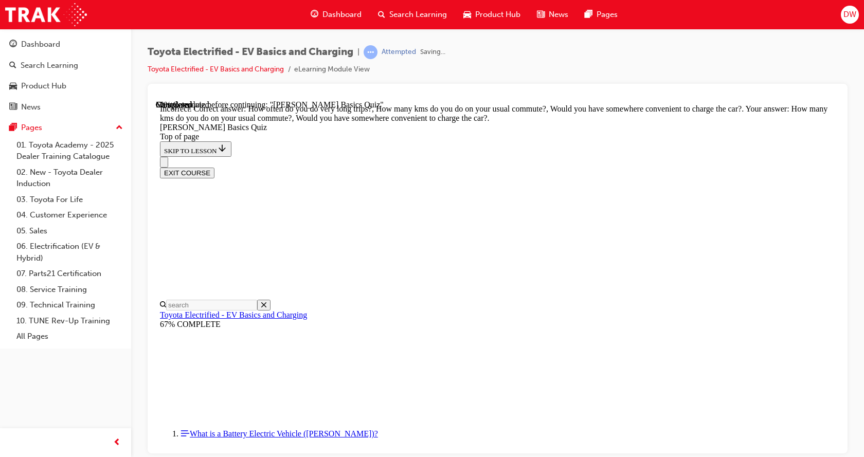
scroll to position [224, 0]
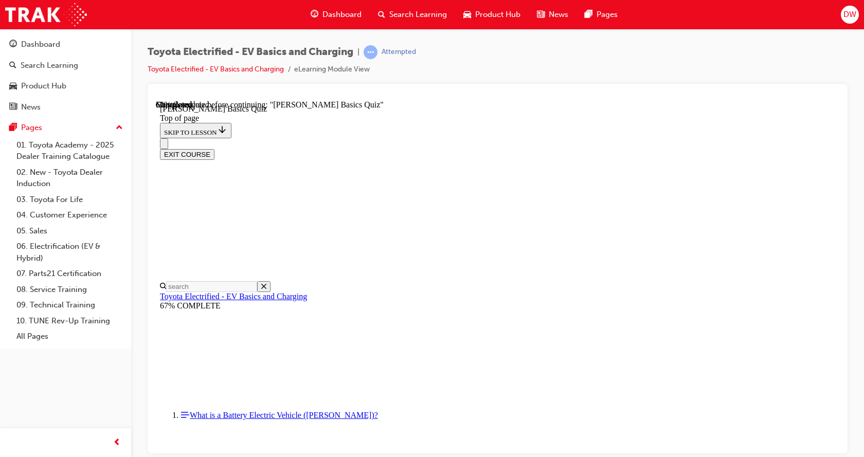
scroll to position [31, 0]
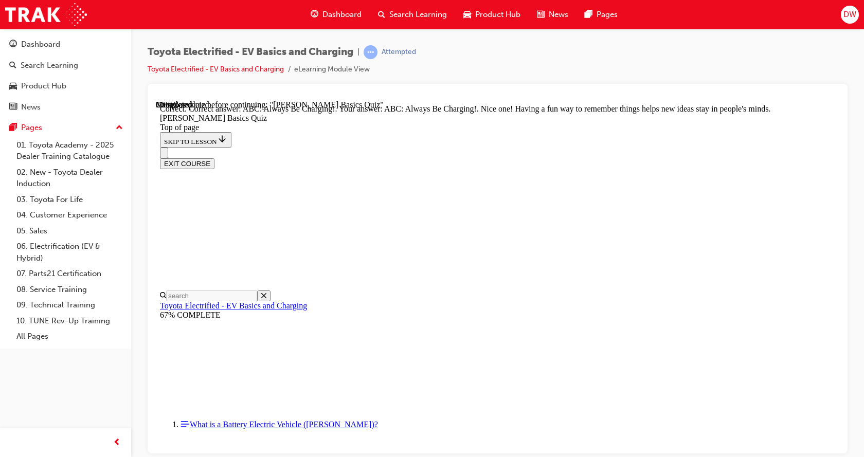
scroll to position [228, 0]
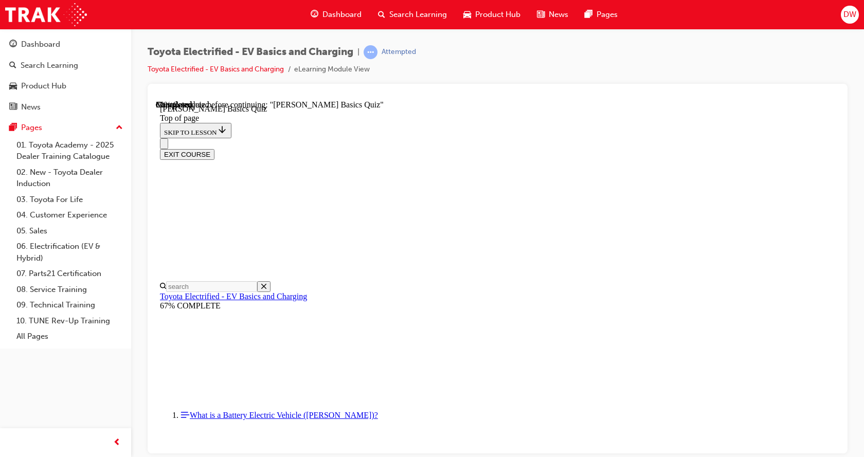
drag, startPoint x: 439, startPoint y: 377, endPoint x: 487, endPoint y: 424, distance: 68.0
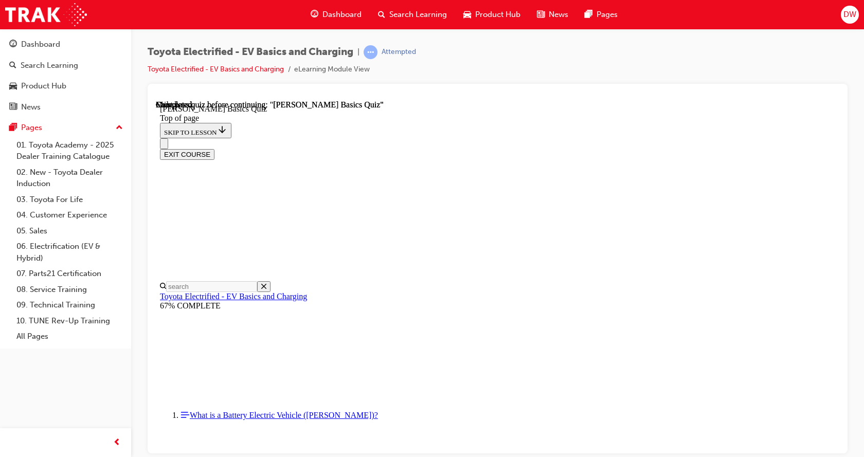
scroll to position [205, 0]
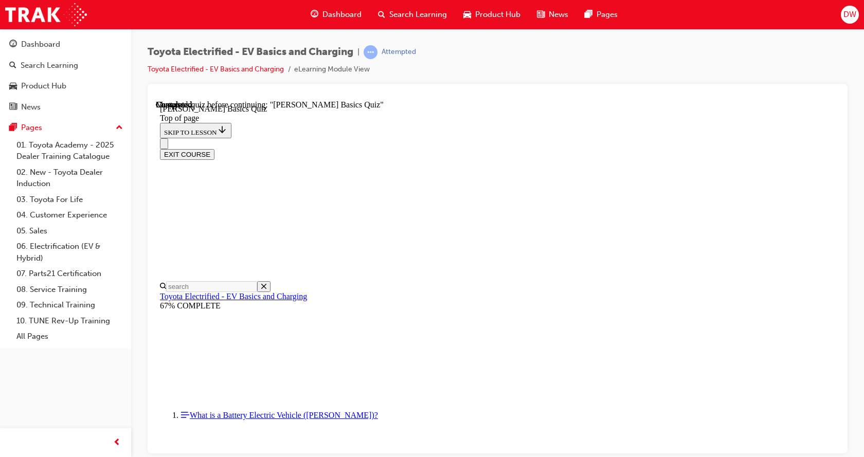
scroll to position [134, 0]
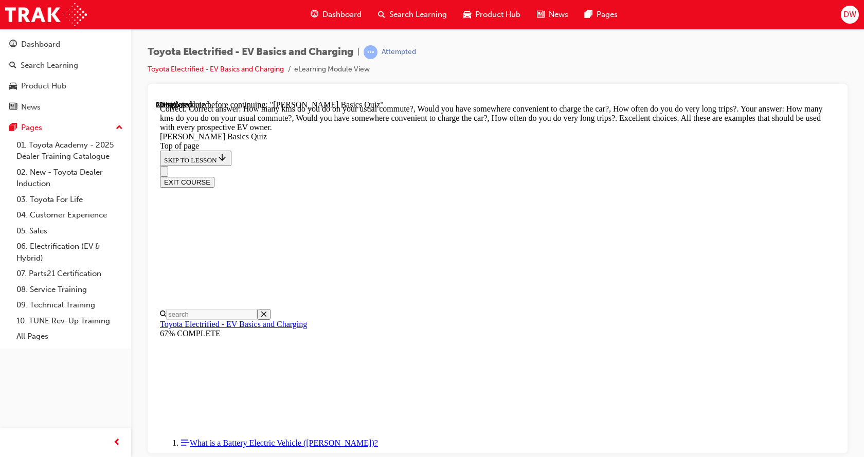
scroll to position [287, 0]
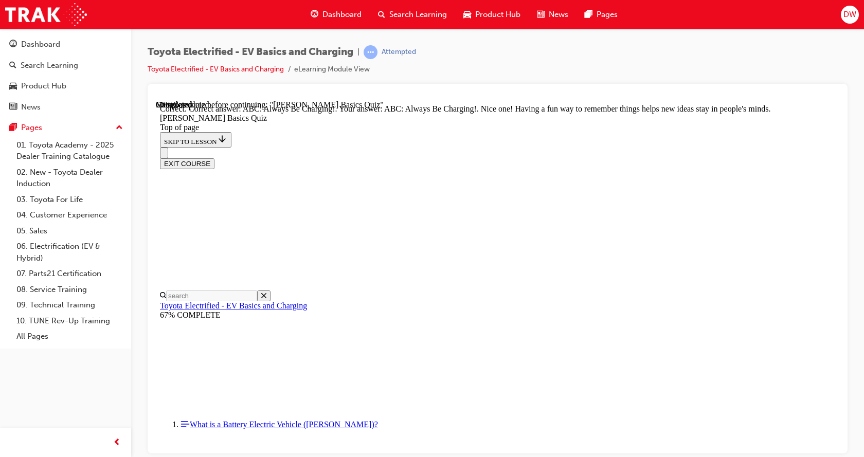
scroll to position [228, 0]
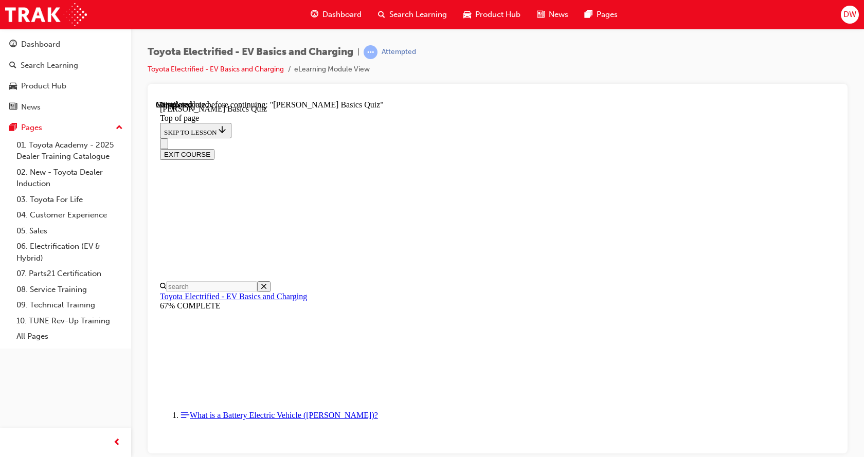
scroll to position [31, 0]
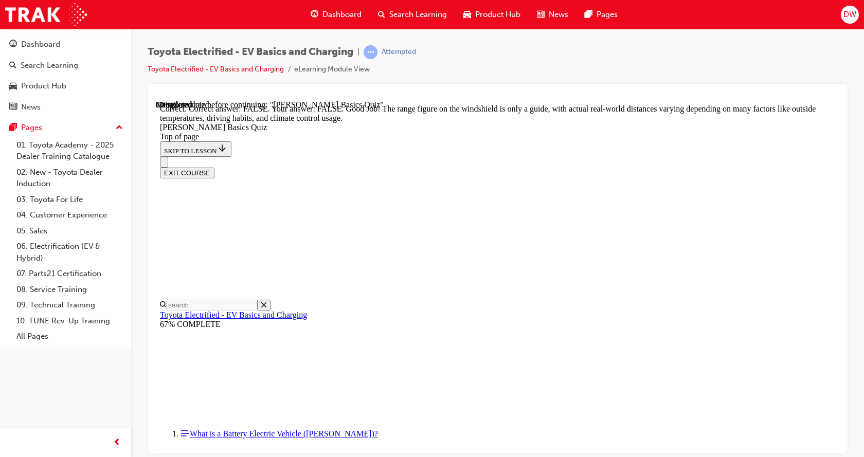
scroll to position [199, 0]
drag, startPoint x: 560, startPoint y: 406, endPoint x: 562, endPoint y: 391, distance: 14.5
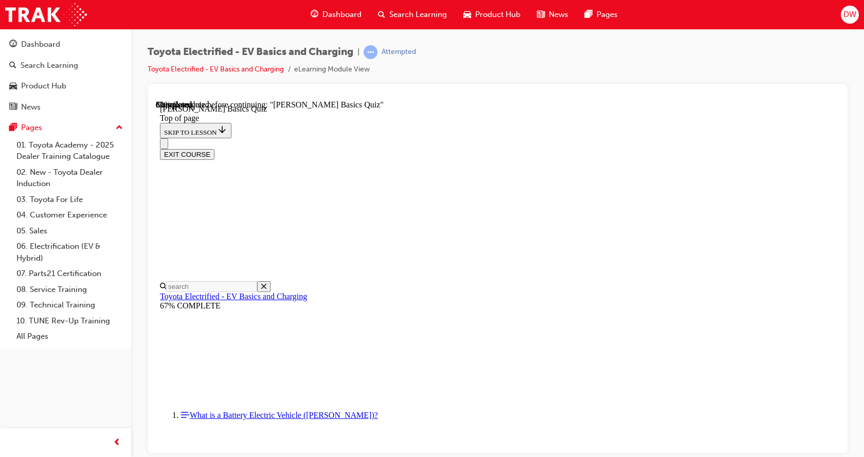
scroll to position [237, 0]
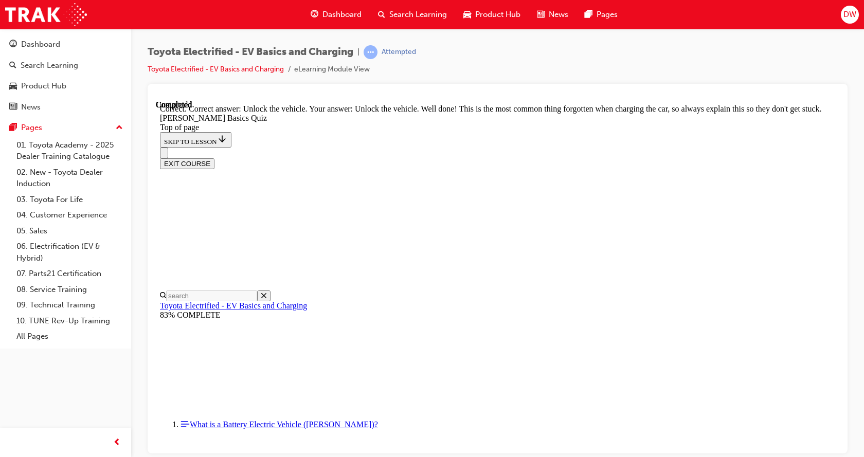
scroll to position [349, 0]
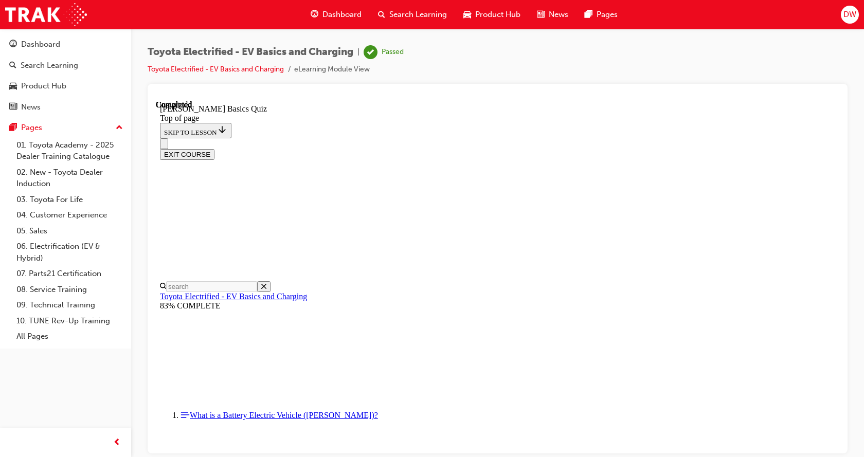
scroll to position [205, 0]
click at [215, 149] on button "EXIT COURSE" at bounding box center [187, 154] width 55 height 11
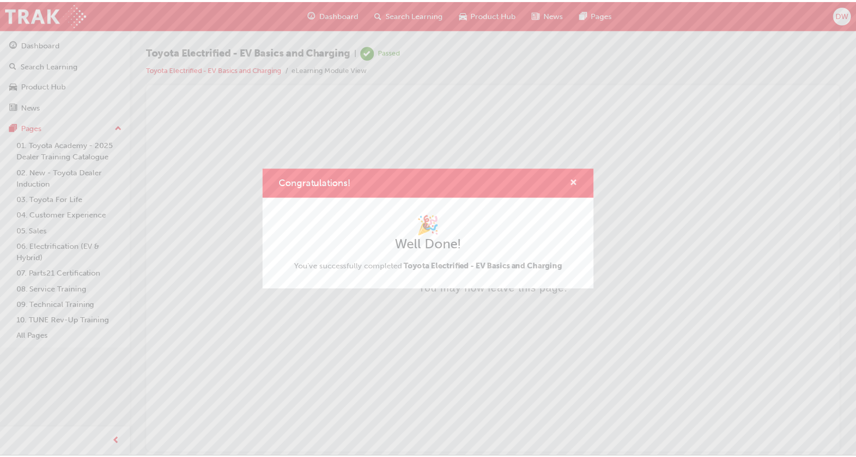
scroll to position [0, 0]
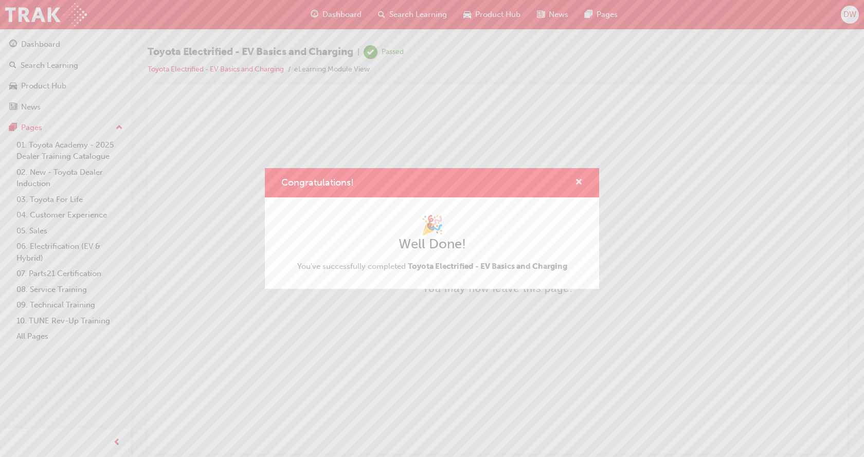
click at [581, 183] on span "cross-icon" at bounding box center [579, 183] width 8 height 9
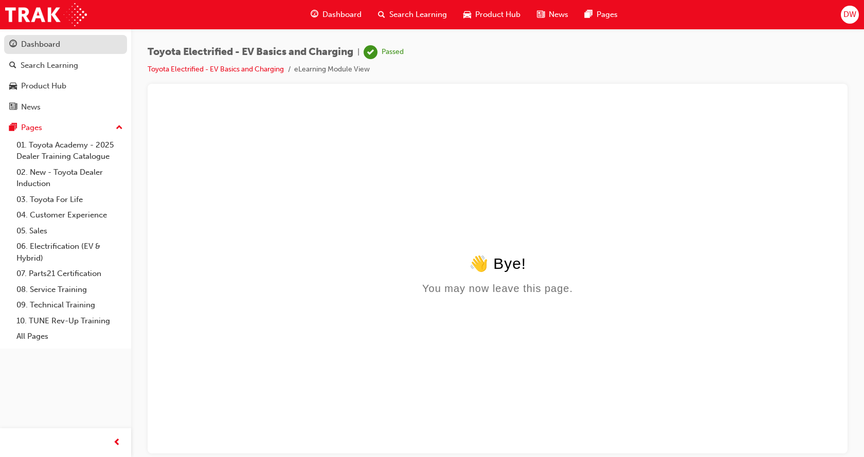
click at [39, 48] on div "Dashboard" at bounding box center [40, 45] width 39 height 12
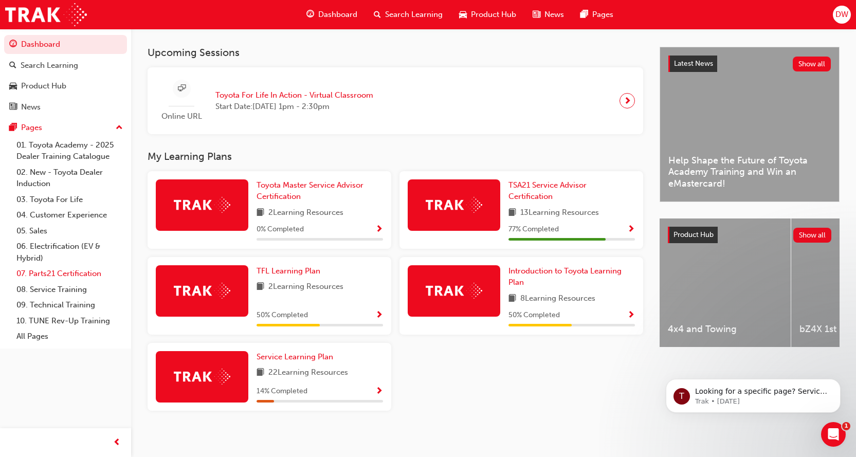
scroll to position [223, 0]
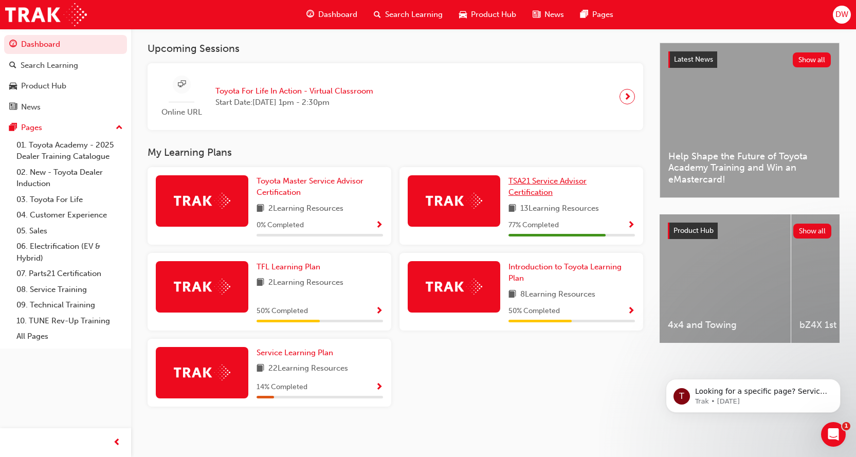
click at [561, 181] on span "TSA21 Service Advisor Certification" at bounding box center [548, 186] width 78 height 21
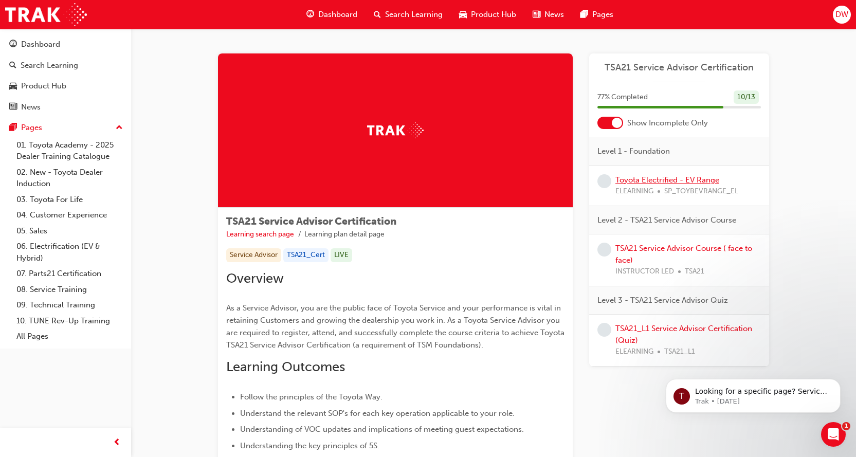
click at [705, 184] on link "Toyota Electrified - EV Range" at bounding box center [668, 179] width 104 height 9
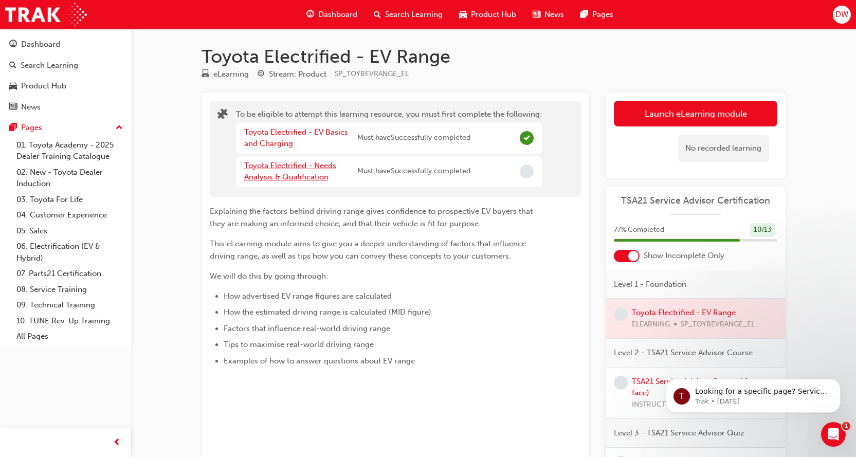
click at [320, 169] on link "Toyota Electrified - Needs Analysis & Qualification" at bounding box center [290, 171] width 92 height 21
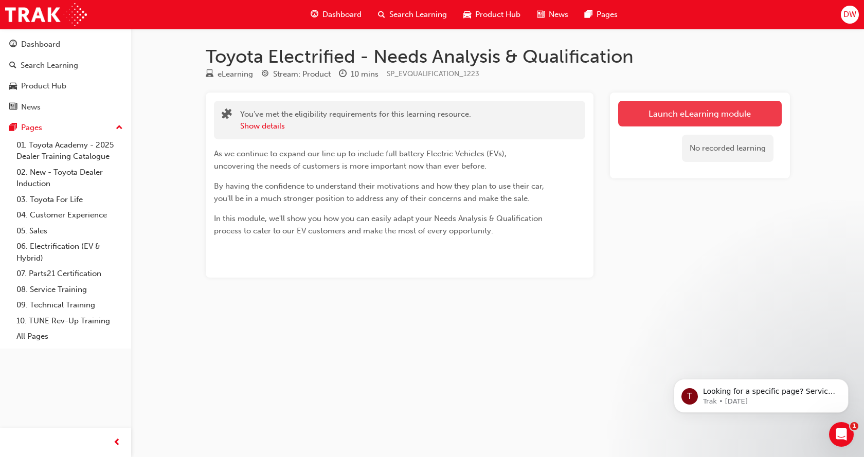
click at [745, 114] on link "Launch eLearning module" at bounding box center [700, 114] width 164 height 26
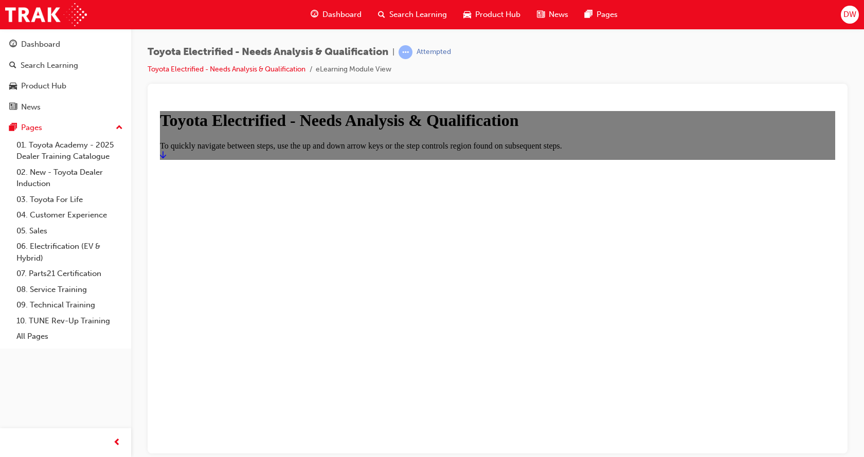
click at [166, 158] on icon "Start" at bounding box center [163, 154] width 6 height 8
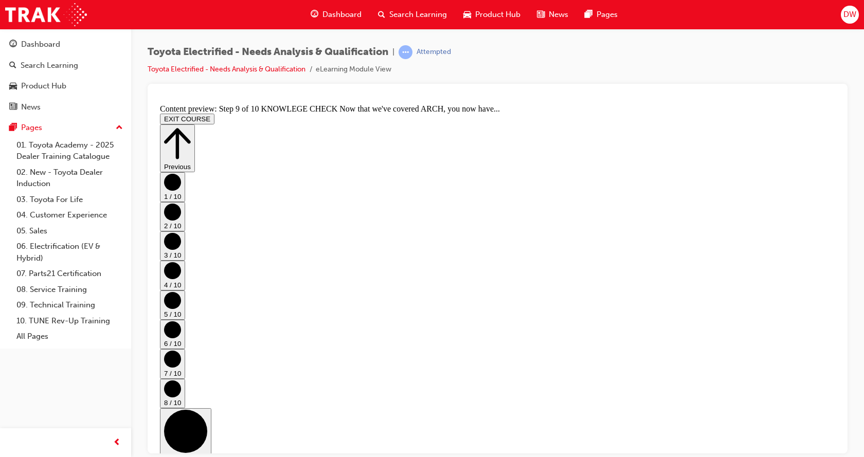
scroll to position [133, 0]
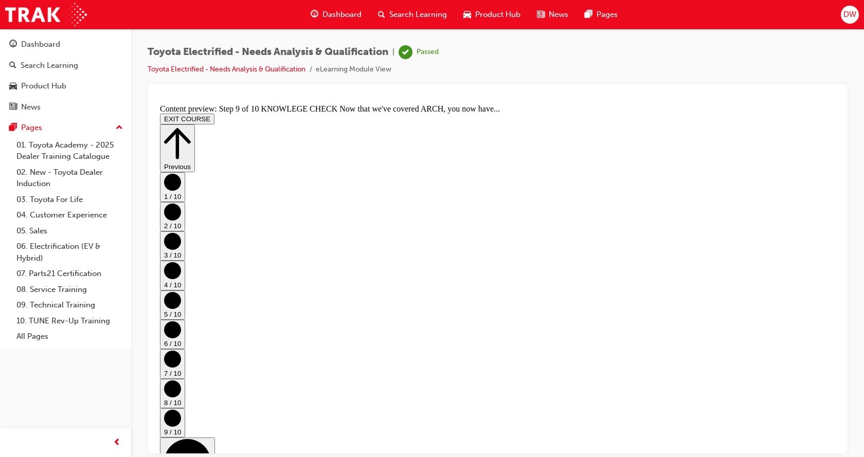
click at [195, 124] on button "Previous" at bounding box center [177, 148] width 35 height 48
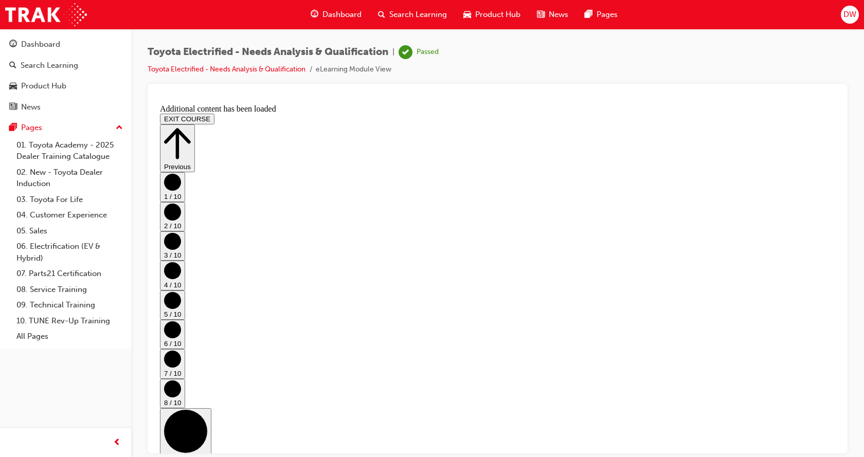
scroll to position [0, 0]
click at [191, 126] on icon "Step controls" at bounding box center [177, 143] width 27 height 35
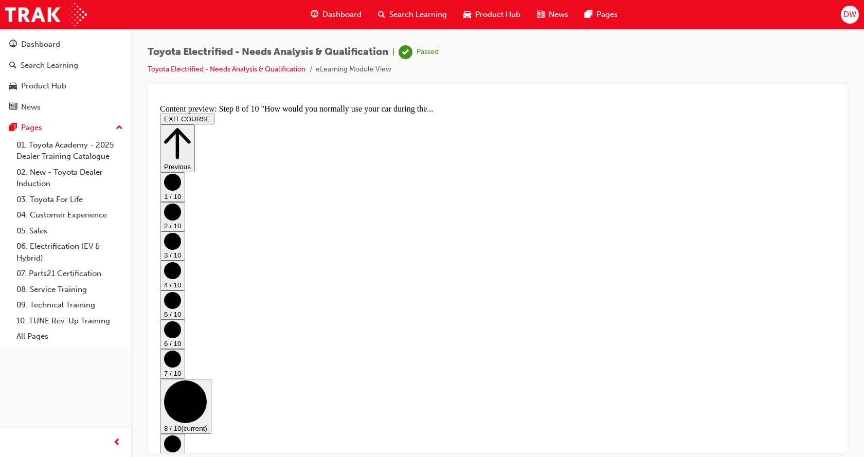
click at [215, 114] on button "EXIT COURSE" at bounding box center [187, 118] width 55 height 11
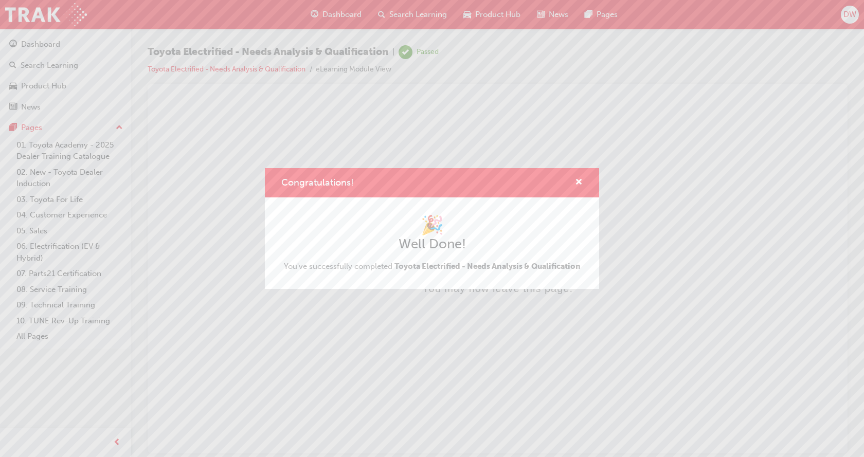
click at [590, 175] on div "Congratulations!" at bounding box center [432, 182] width 334 height 29
click at [580, 180] on span "cross-icon" at bounding box center [579, 183] width 8 height 9
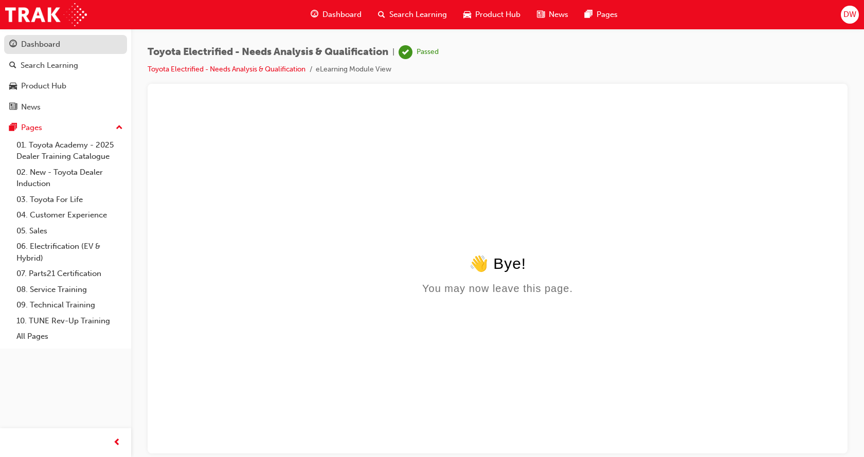
click at [46, 42] on div "Dashboard" at bounding box center [40, 45] width 39 height 12
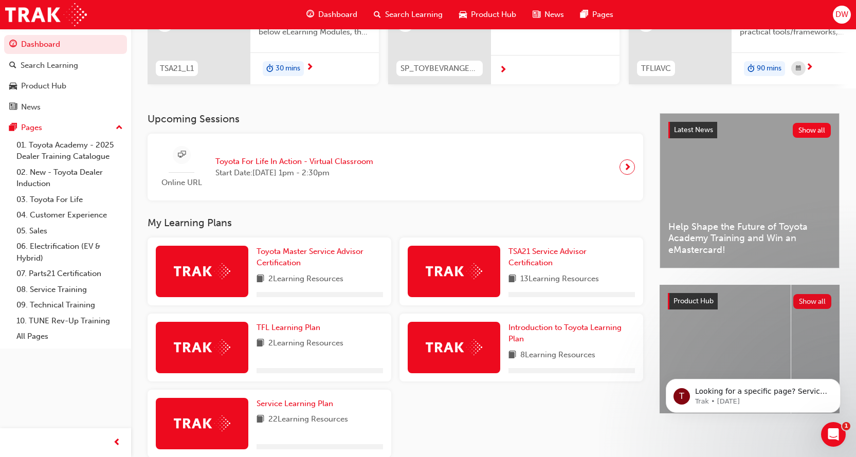
scroll to position [154, 0]
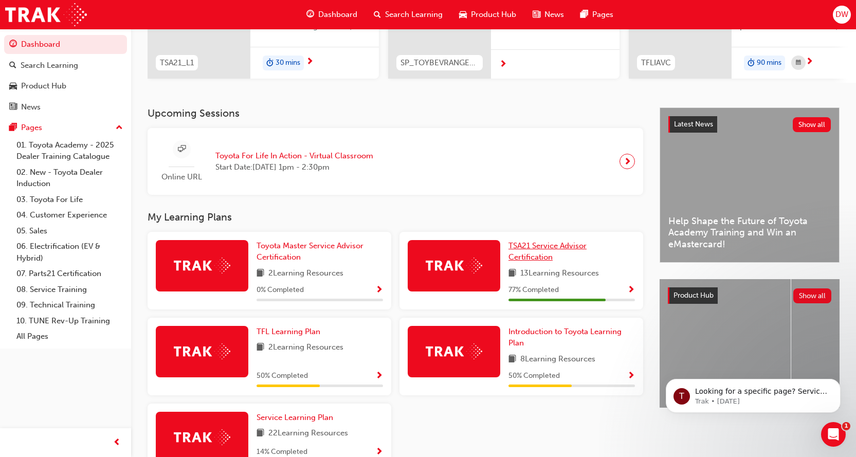
click at [553, 249] on span "TSA21 Service Advisor Certification" at bounding box center [548, 251] width 78 height 21
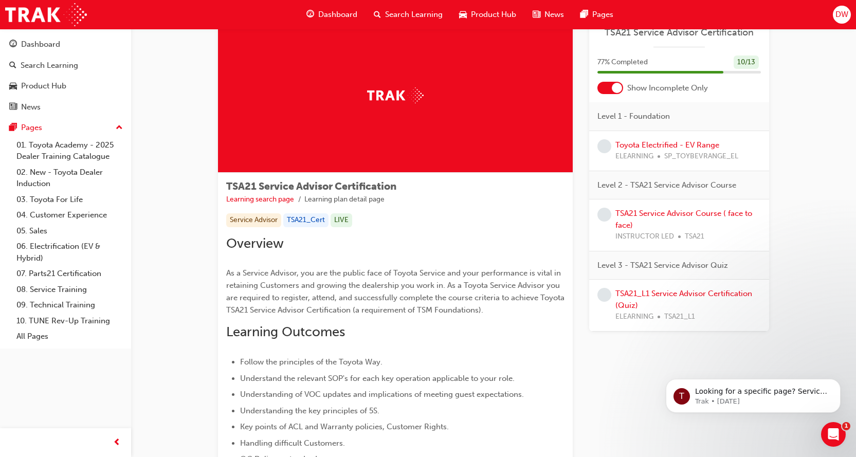
scroll to position [51, 0]
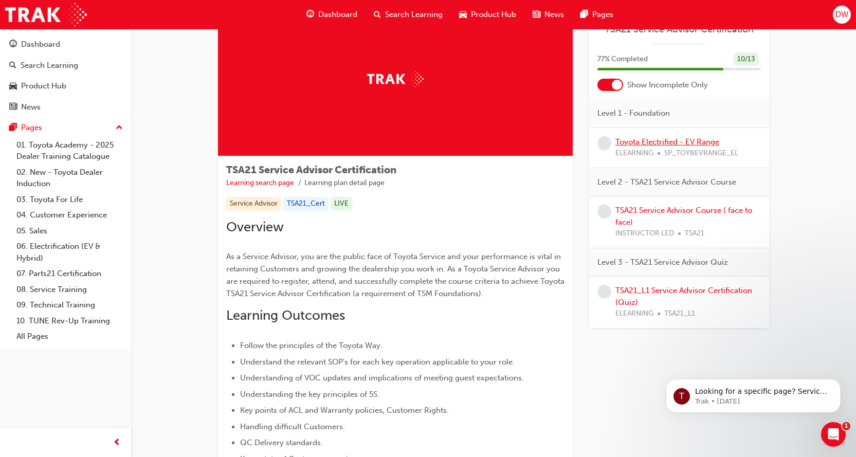
click at [662, 139] on link "Toyota Electrified - EV Range" at bounding box center [668, 141] width 104 height 9
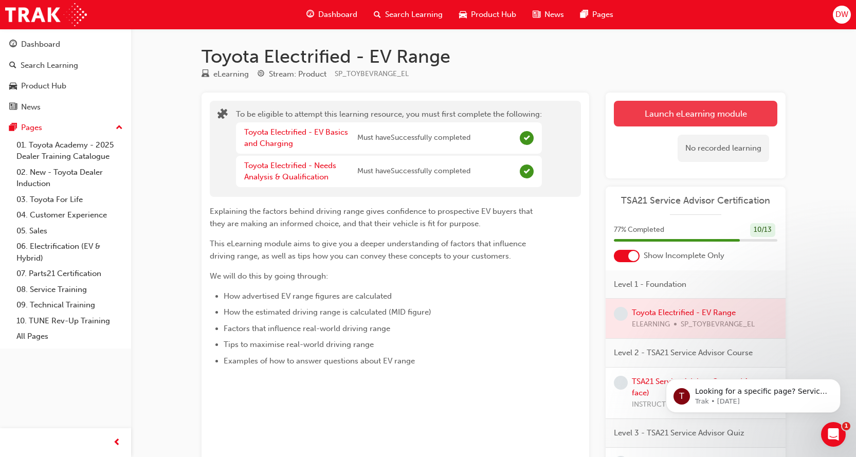
click at [703, 109] on button "Launch eLearning module" at bounding box center [696, 114] width 164 height 26
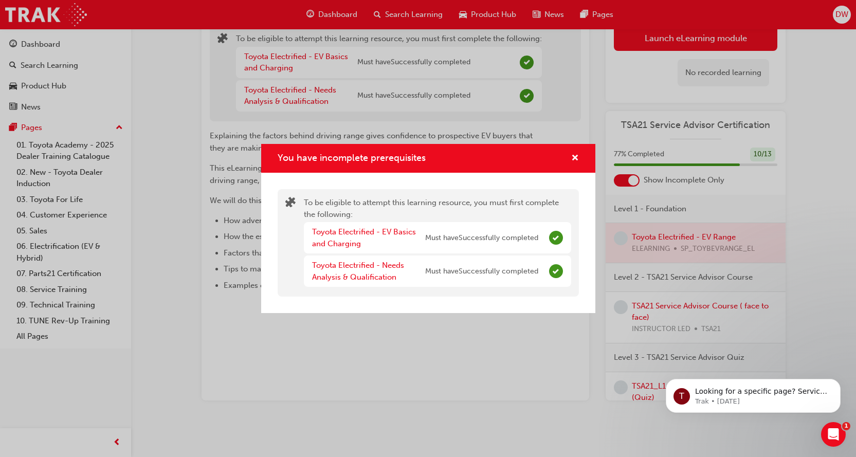
scroll to position [78, 0]
click at [580, 158] on div "You have incomplete prerequisites" at bounding box center [428, 158] width 334 height 29
click at [576, 159] on span "cross-icon" at bounding box center [576, 158] width 8 height 9
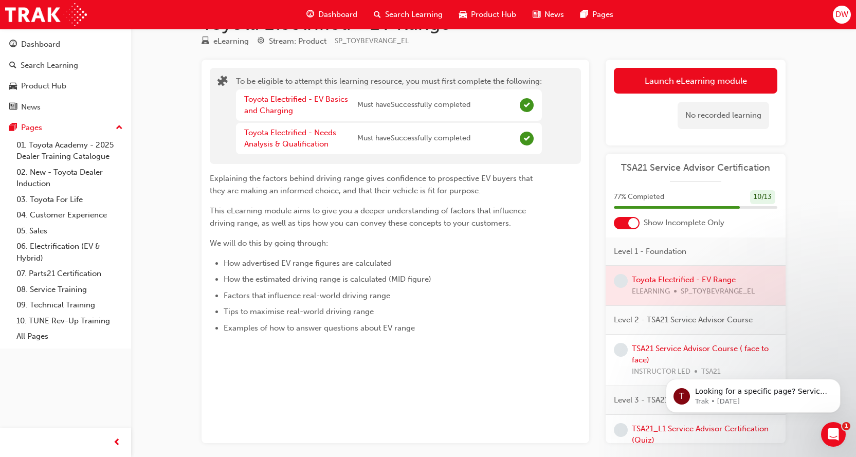
scroll to position [0, 0]
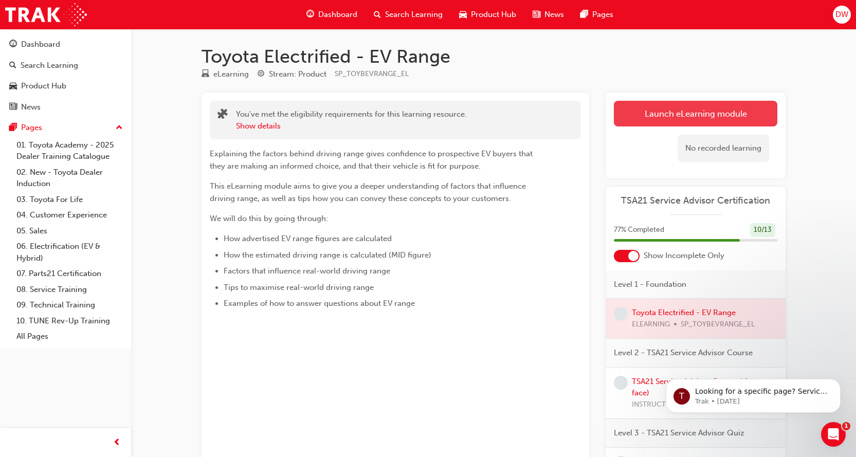
click at [751, 110] on link "Launch eLearning module" at bounding box center [696, 114] width 164 height 26
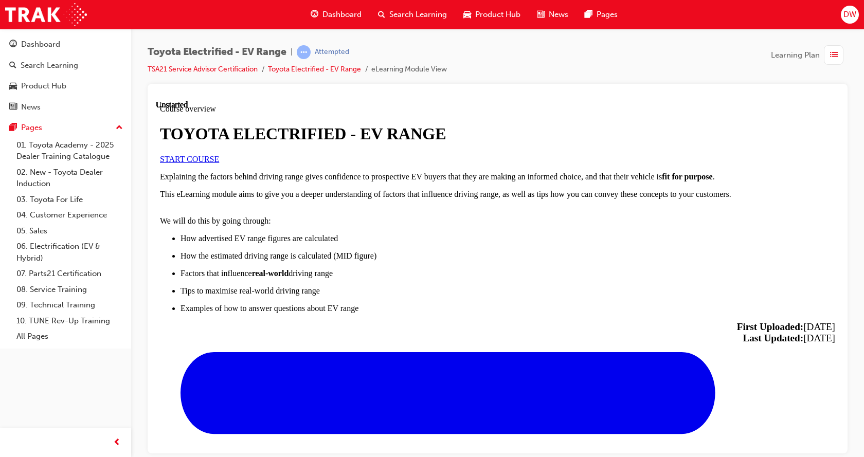
click at [219, 163] on link "START COURSE" at bounding box center [189, 158] width 59 height 9
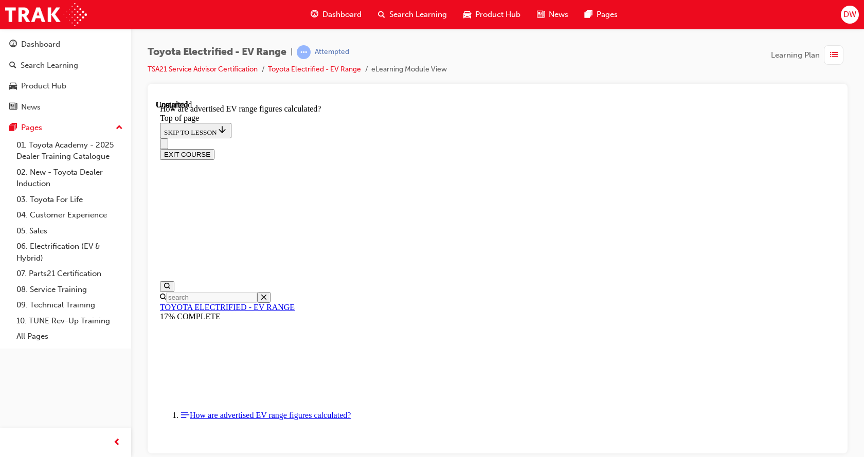
scroll to position [560, 0]
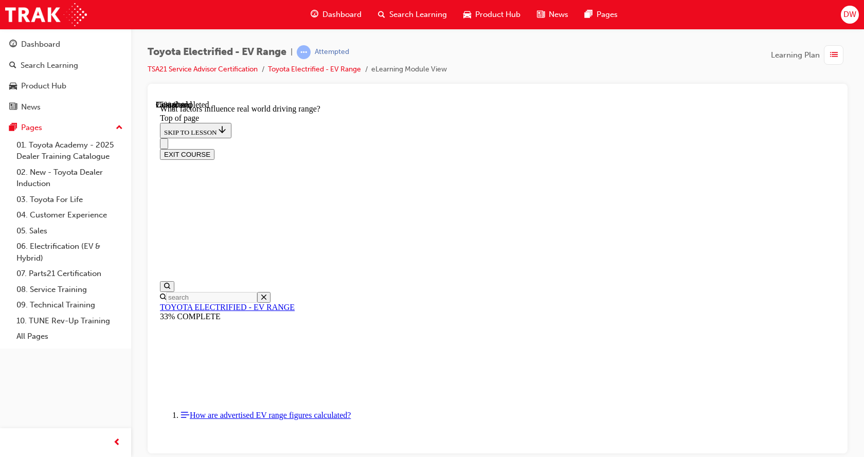
drag, startPoint x: 708, startPoint y: 309, endPoint x: 700, endPoint y: 309, distance: 8.2
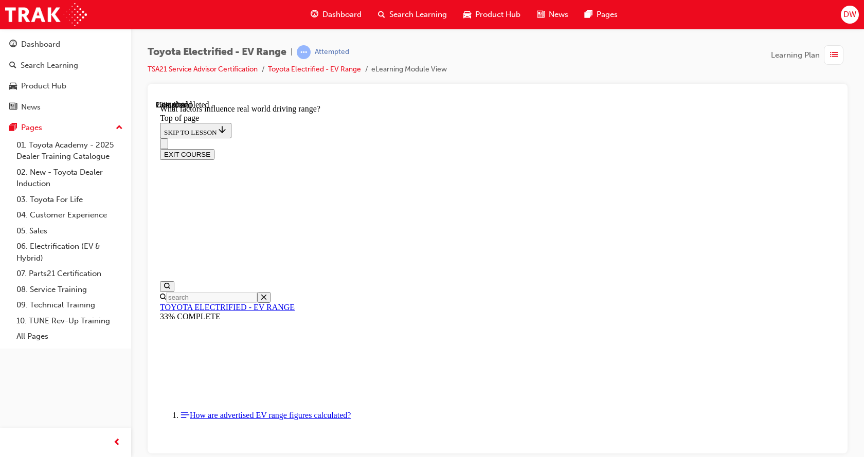
drag, startPoint x: 586, startPoint y: 302, endPoint x: 577, endPoint y: 303, distance: 9.3
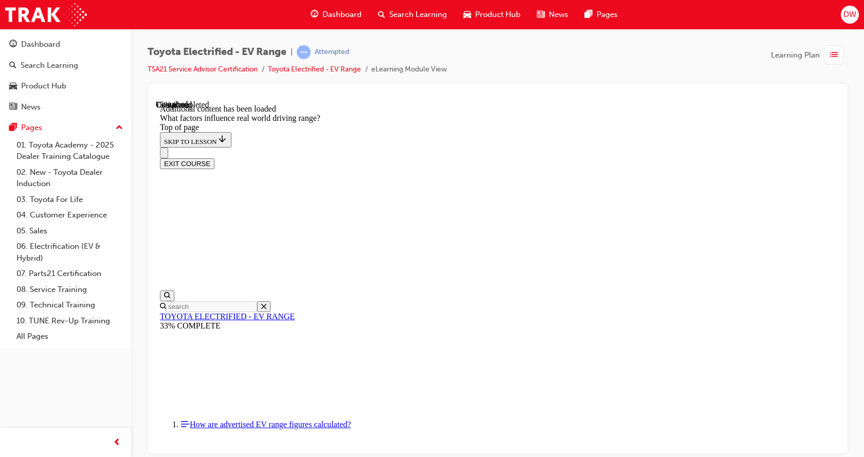
scroll to position [1256, 0]
drag, startPoint x: 546, startPoint y: 176, endPoint x: 679, endPoint y: 313, distance: 190.6
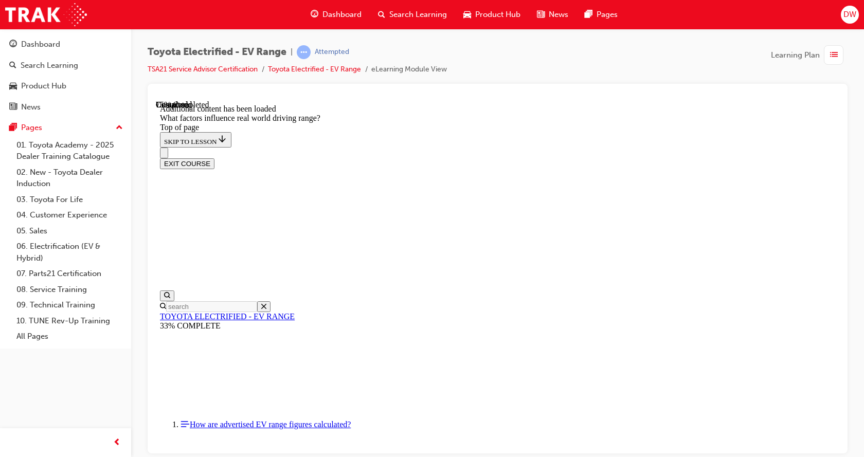
drag, startPoint x: 588, startPoint y: 171, endPoint x: 564, endPoint y: 187, distance: 28.5
drag, startPoint x: 565, startPoint y: 187, endPoint x: 451, endPoint y: 315, distance: 170.9
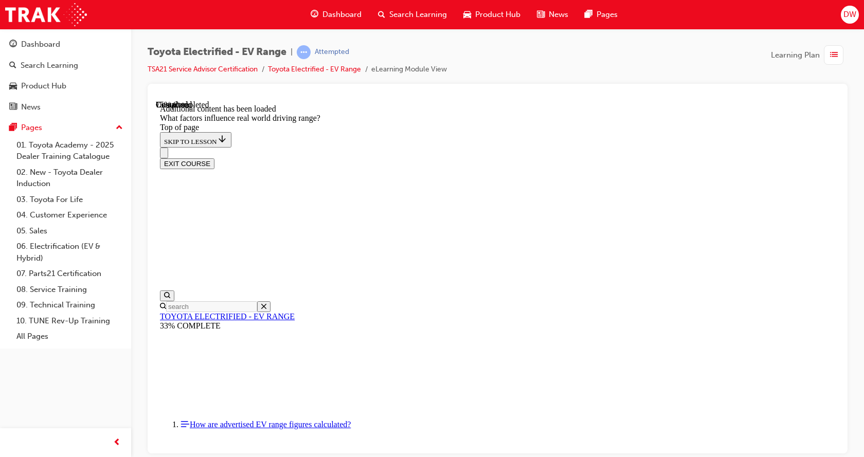
drag, startPoint x: 564, startPoint y: 180, endPoint x: 715, endPoint y: 326, distance: 209.5
drag, startPoint x: 572, startPoint y: 158, endPoint x: 446, endPoint y: 290, distance: 182.3
drag, startPoint x: 597, startPoint y: 160, endPoint x: 718, endPoint y: 311, distance: 193.6
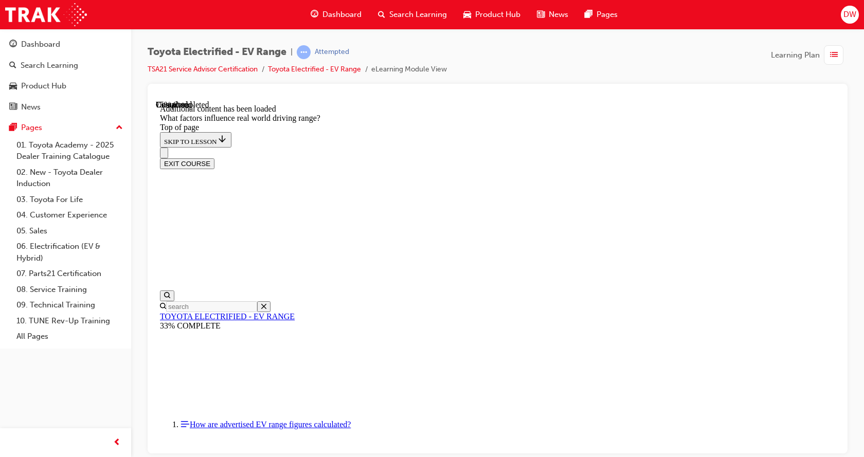
drag, startPoint x: 579, startPoint y: 170, endPoint x: 694, endPoint y: 308, distance: 179.3
drag, startPoint x: 608, startPoint y: 180, endPoint x: 734, endPoint y: 304, distance: 176.8
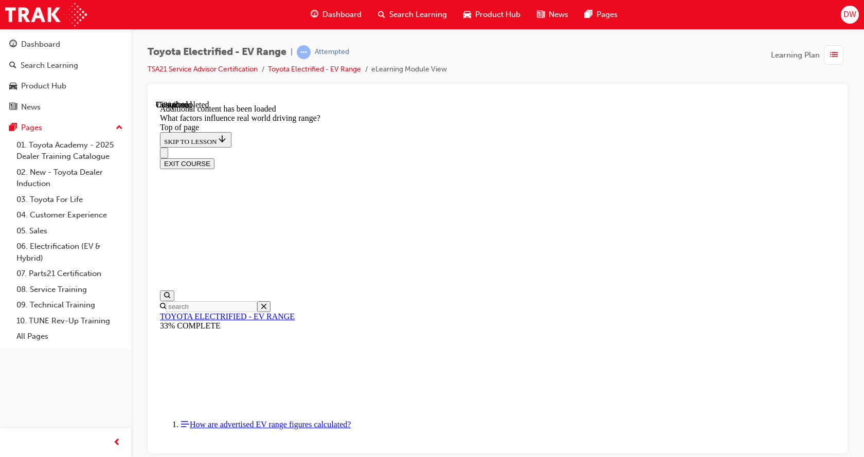
drag, startPoint x: 597, startPoint y: 163, endPoint x: 723, endPoint y: 304, distance: 188.7
drag, startPoint x: 547, startPoint y: 176, endPoint x: 410, endPoint y: 317, distance: 196.4
drag, startPoint x: 574, startPoint y: 150, endPoint x: 456, endPoint y: 292, distance: 184.1
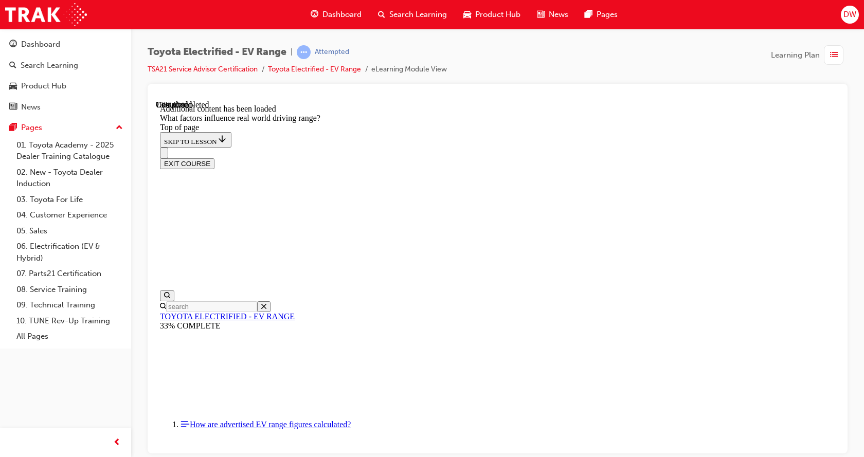
drag, startPoint x: 628, startPoint y: 209, endPoint x: 719, endPoint y: 328, distance: 150.0
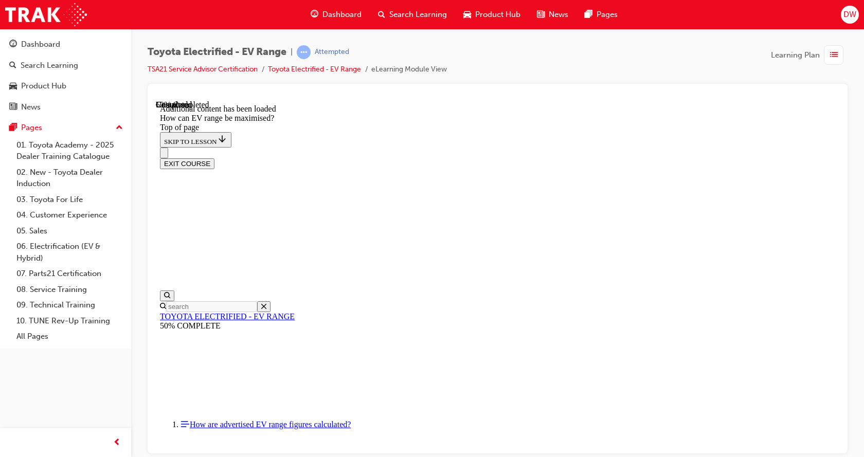
scroll to position [135, 0]
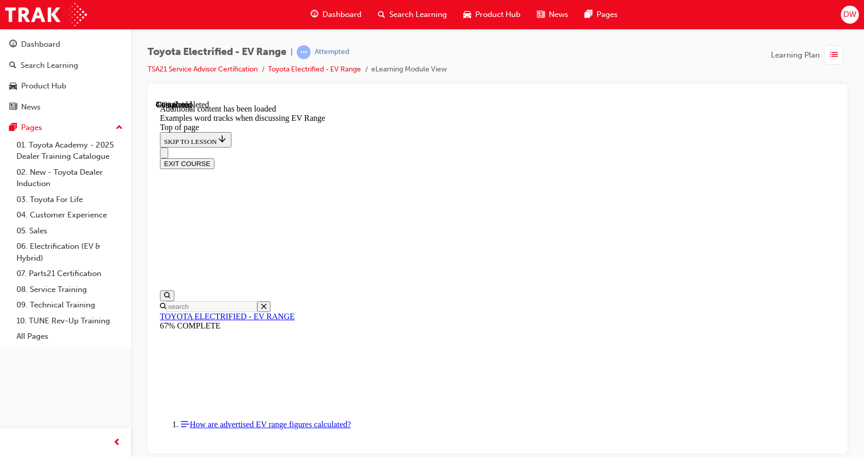
scroll to position [820, 0]
drag, startPoint x: 381, startPoint y: 241, endPoint x: 381, endPoint y: 249, distance: 7.7
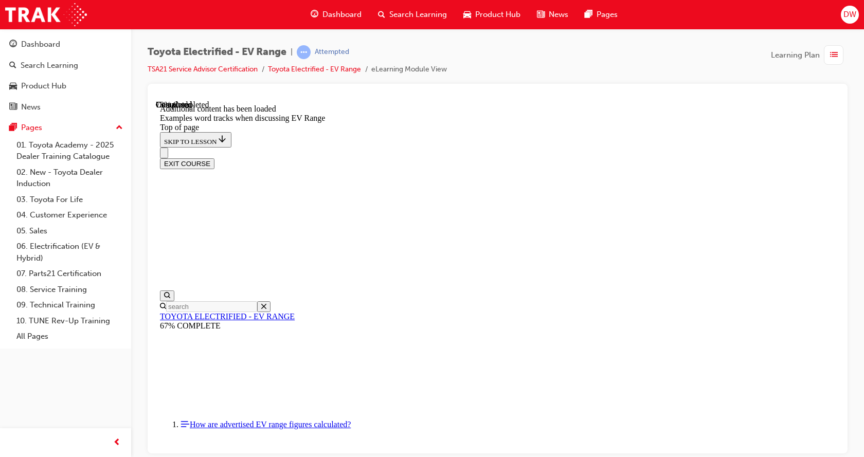
drag, startPoint x: 380, startPoint y: 273, endPoint x: 381, endPoint y: 280, distance: 7.7
drag, startPoint x: 361, startPoint y: 302, endPoint x: 370, endPoint y: 312, distance: 13.5
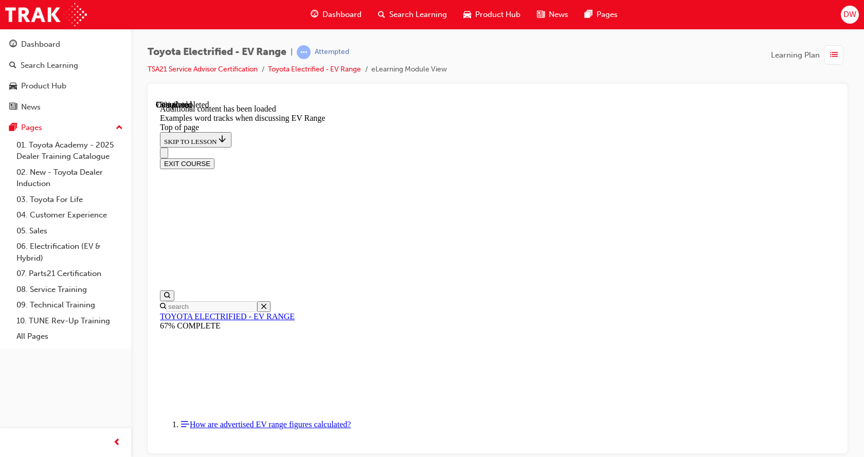
drag, startPoint x: 381, startPoint y: 332, endPoint x: 389, endPoint y: 345, distance: 15.3
drag, startPoint x: 375, startPoint y: 374, endPoint x: 381, endPoint y: 384, distance: 11.6
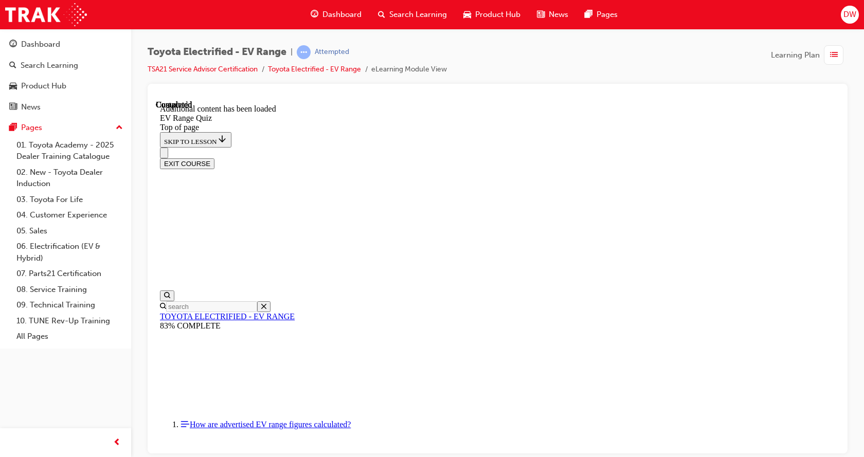
drag, startPoint x: 459, startPoint y: 351, endPoint x: 538, endPoint y: 427, distance: 109.1
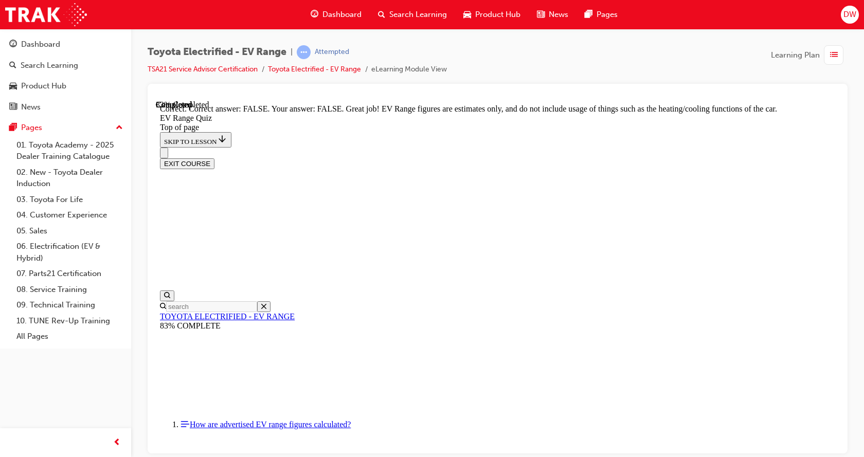
scroll to position [200, 0]
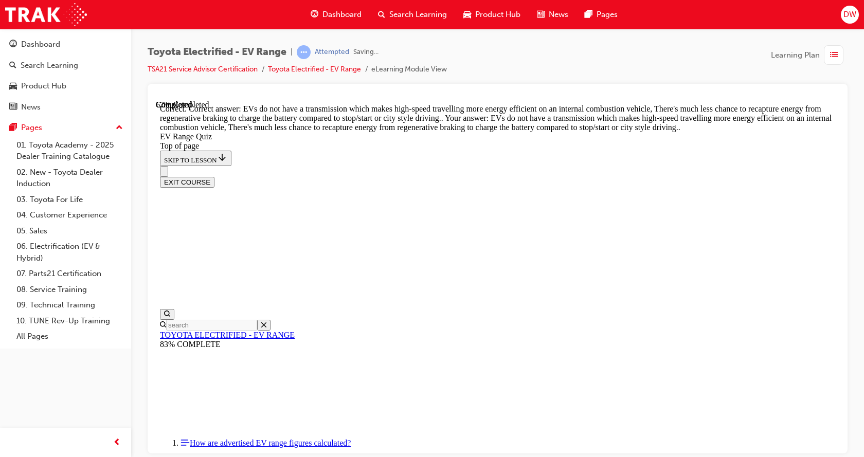
scroll to position [305, 0]
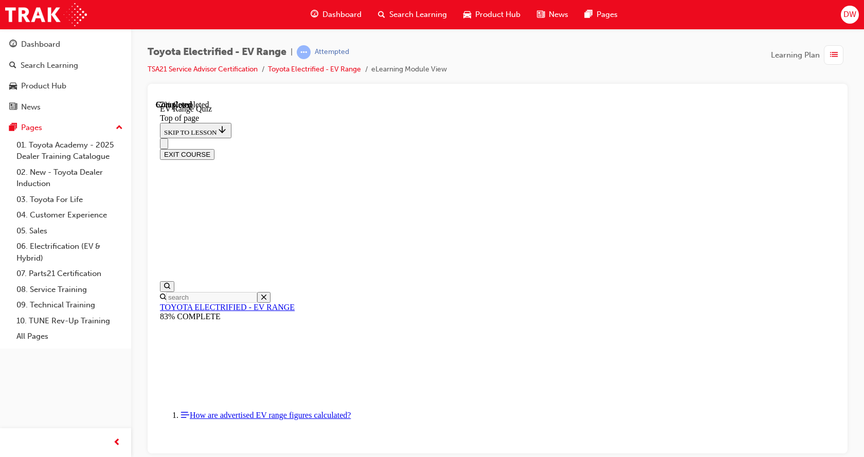
scroll to position [274, 0]
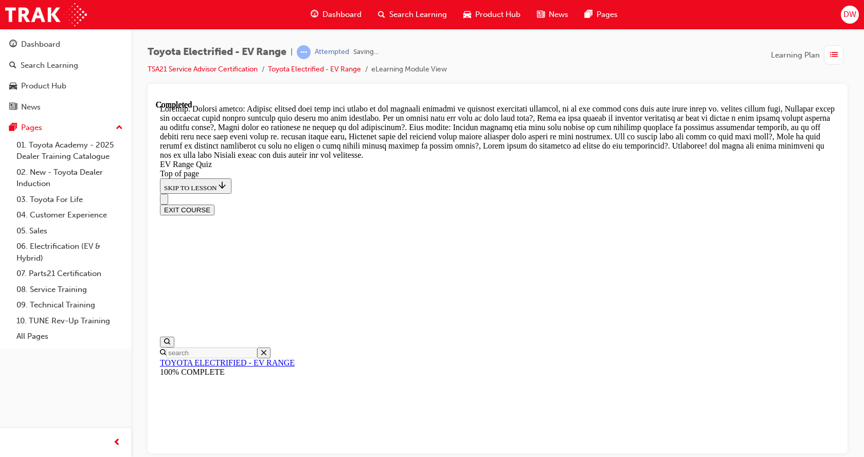
scroll to position [421, 0]
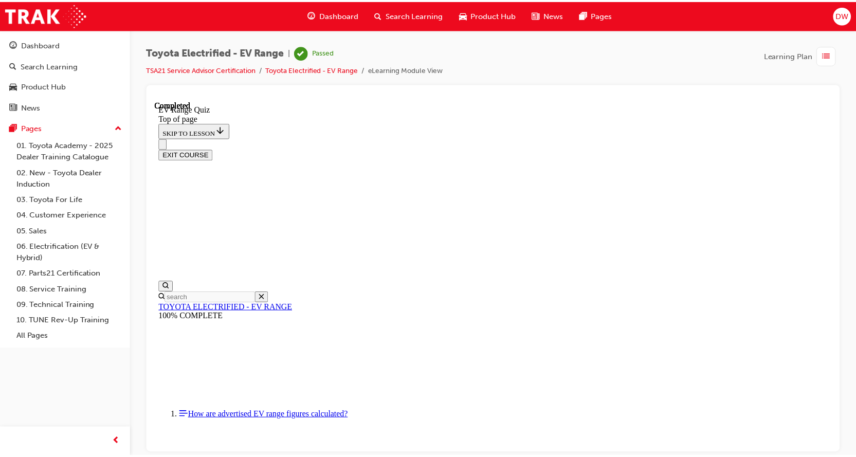
scroll to position [174, 0]
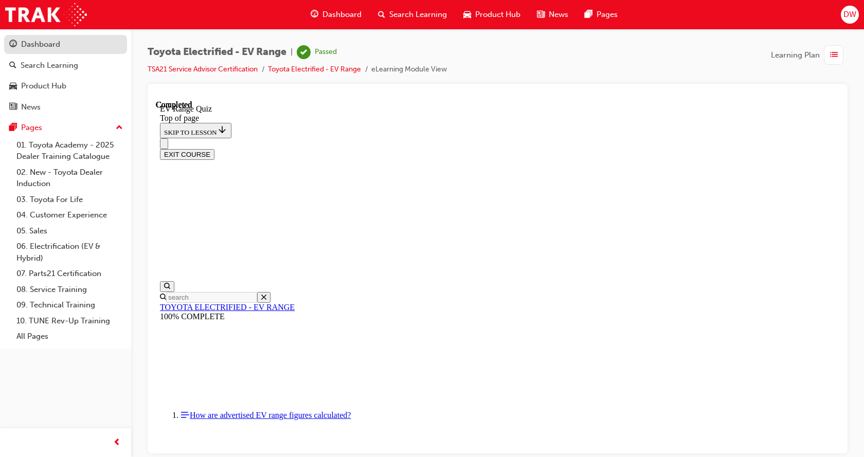
click at [67, 40] on div "Dashboard" at bounding box center [65, 44] width 113 height 13
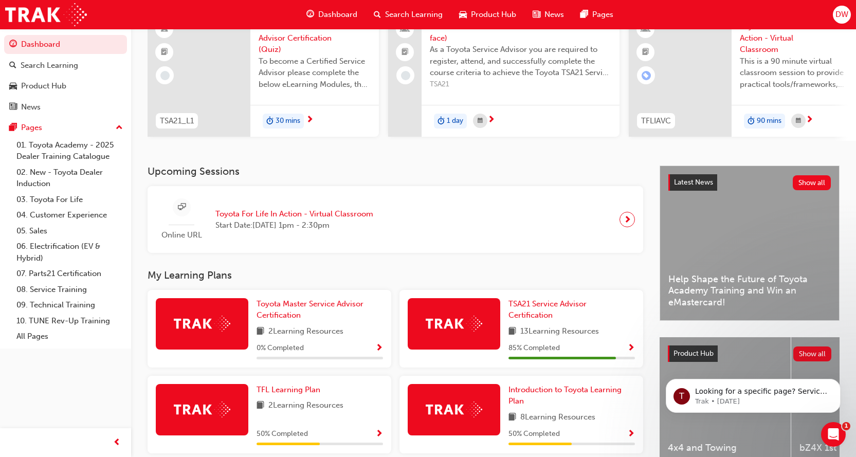
scroll to position [103, 0]
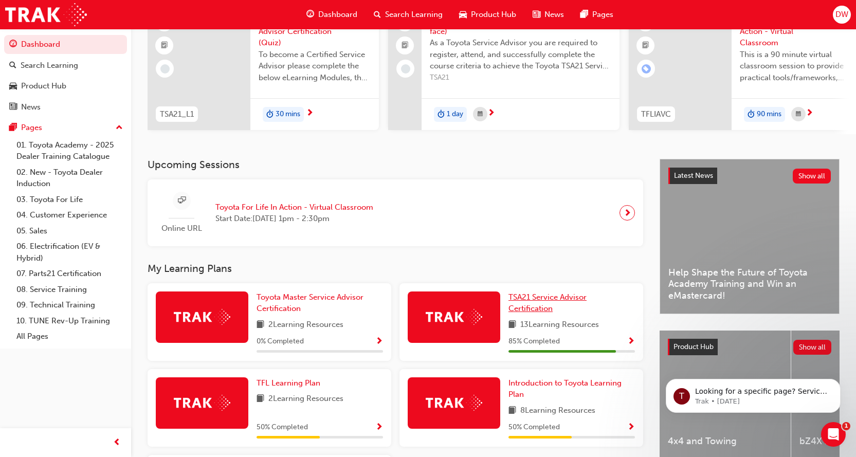
click at [557, 304] on span "TSA21 Service Advisor Certification" at bounding box center [548, 303] width 78 height 21
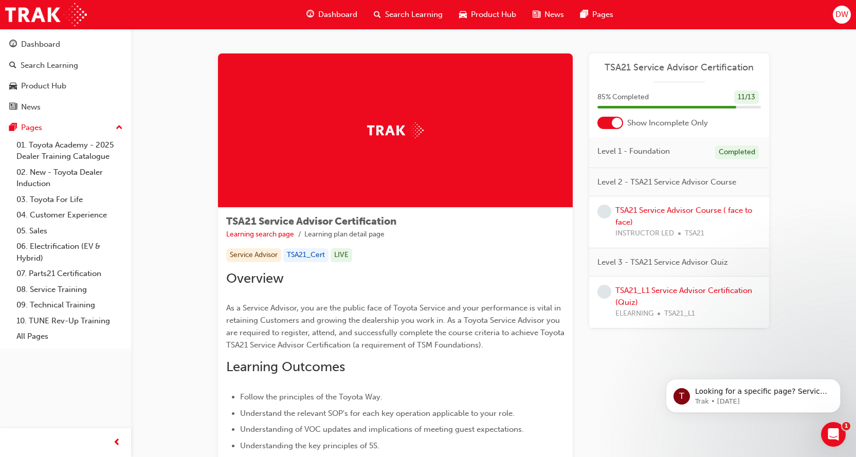
click at [616, 122] on div at bounding box center [617, 123] width 10 height 10
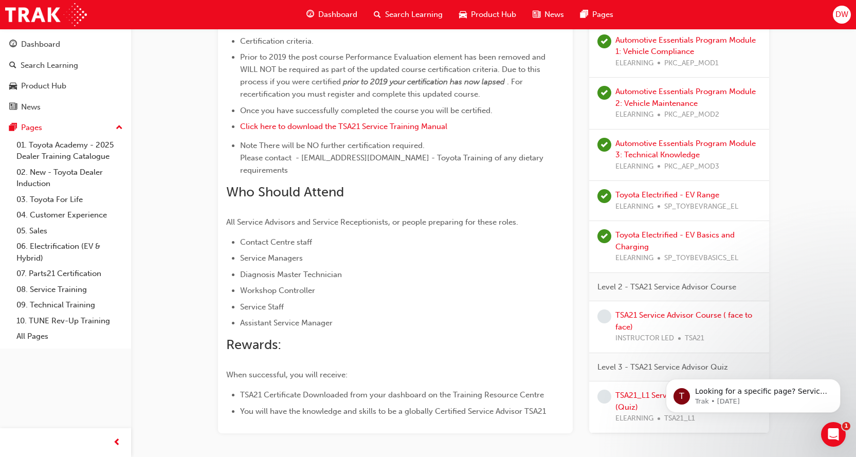
scroll to position [541, 0]
